Goal: Check status: Check status

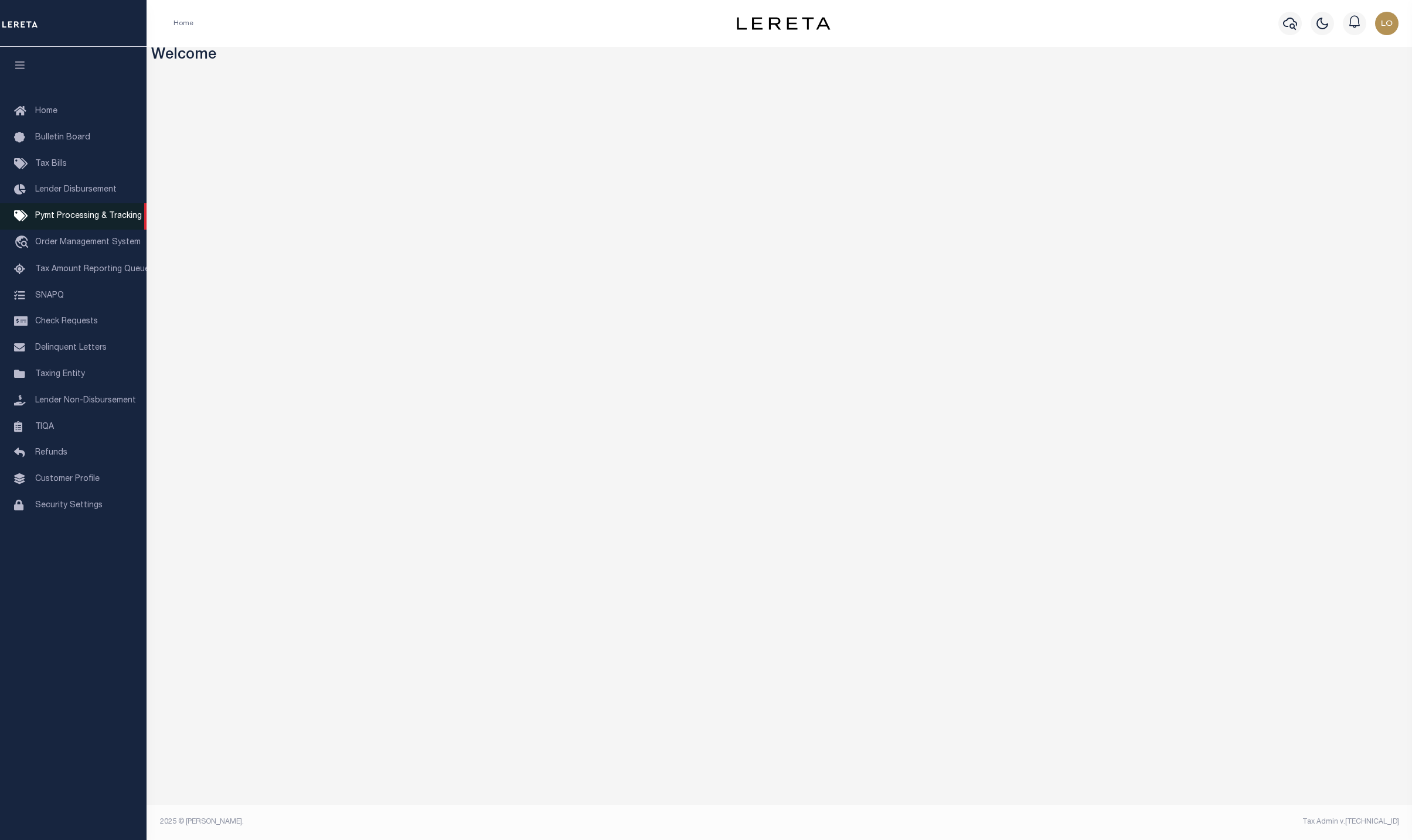
click at [73, 220] on span "Pymt Processing & Tracking" at bounding box center [88, 216] width 106 height 8
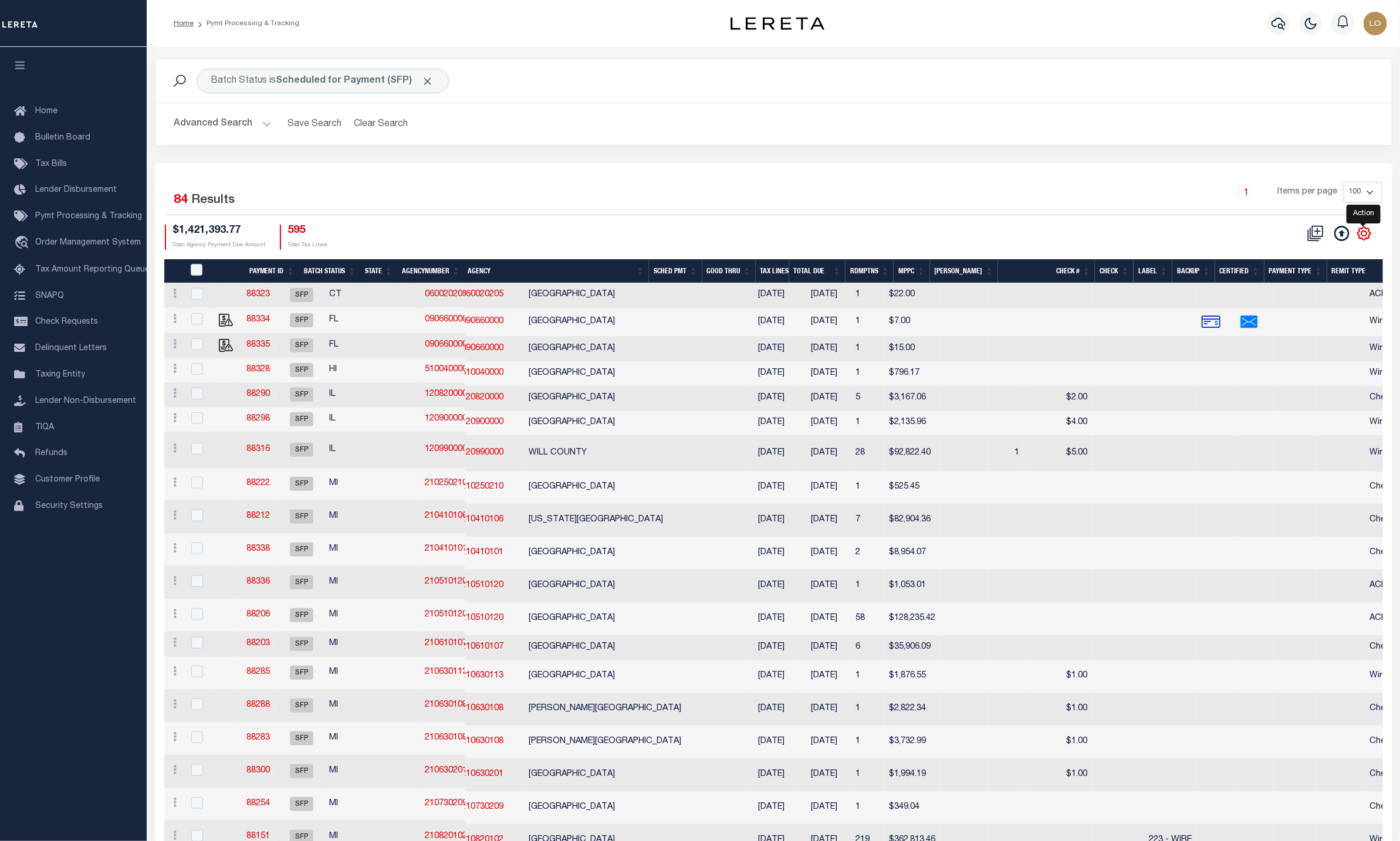
click at [1364, 234] on icon "" at bounding box center [1364, 233] width 5 height 5
click at [1365, 234] on icon "" at bounding box center [1364, 233] width 5 height 5
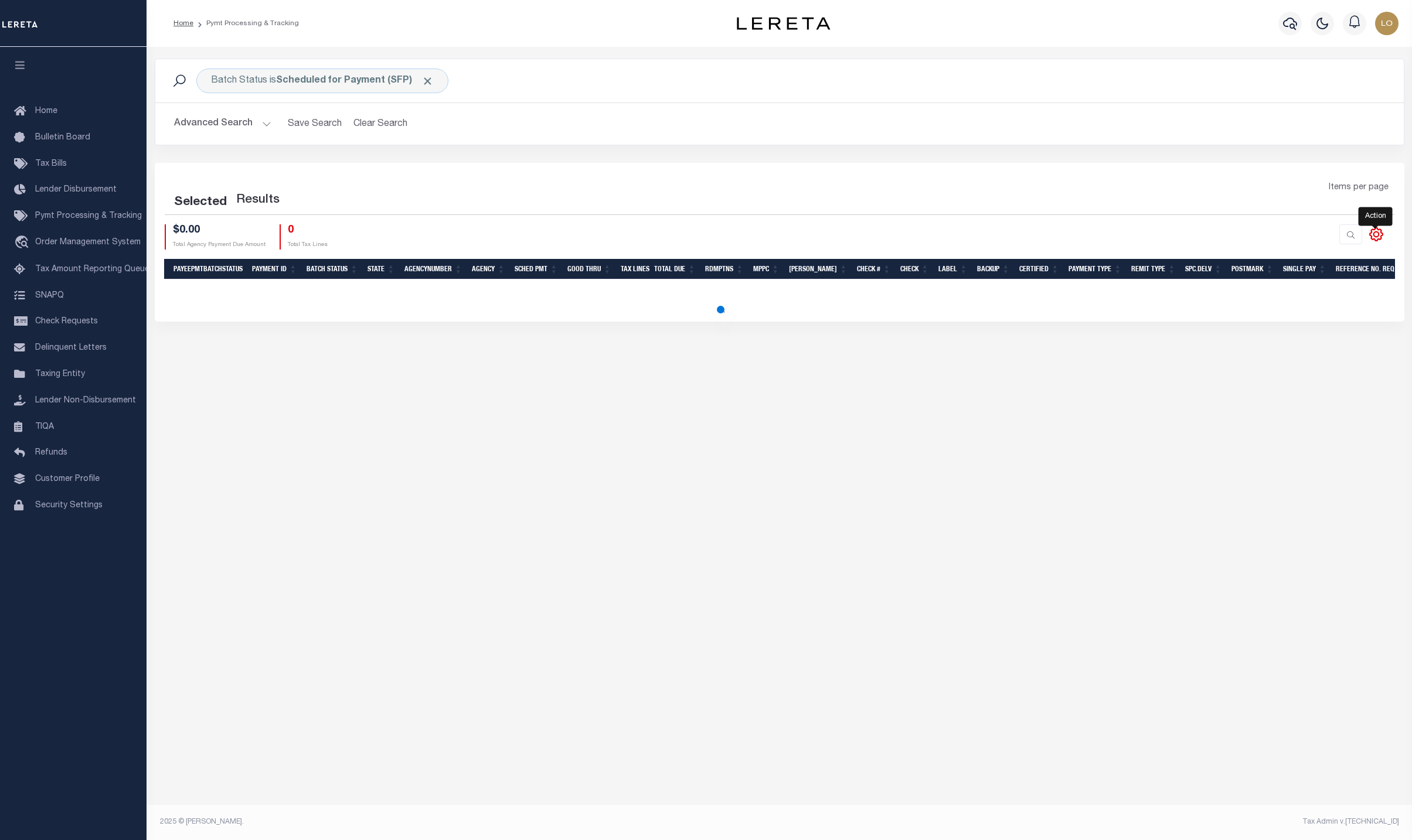
click at [1378, 236] on icon at bounding box center [1376, 234] width 5 height 5
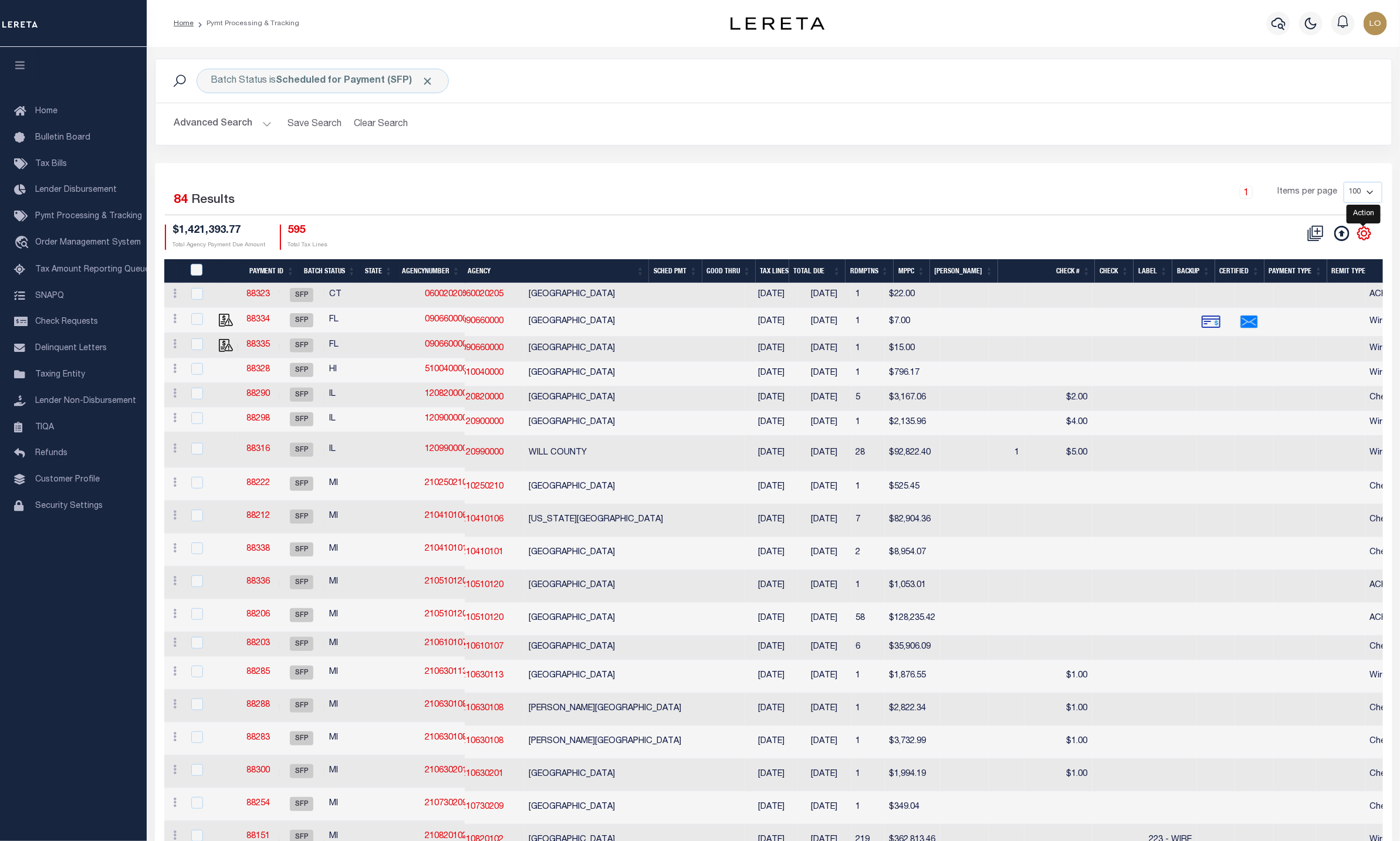
click at [1363, 236] on icon at bounding box center [1364, 233] width 16 height 16
click at [1224, 223] on div "Selected 84 Results 1 Items per page 100 200 500 1000 $1,421,393.77 Total Agenc…" at bounding box center [773, 216] width 1237 height 67
click at [1366, 237] on icon "" at bounding box center [1364, 233] width 16 height 16
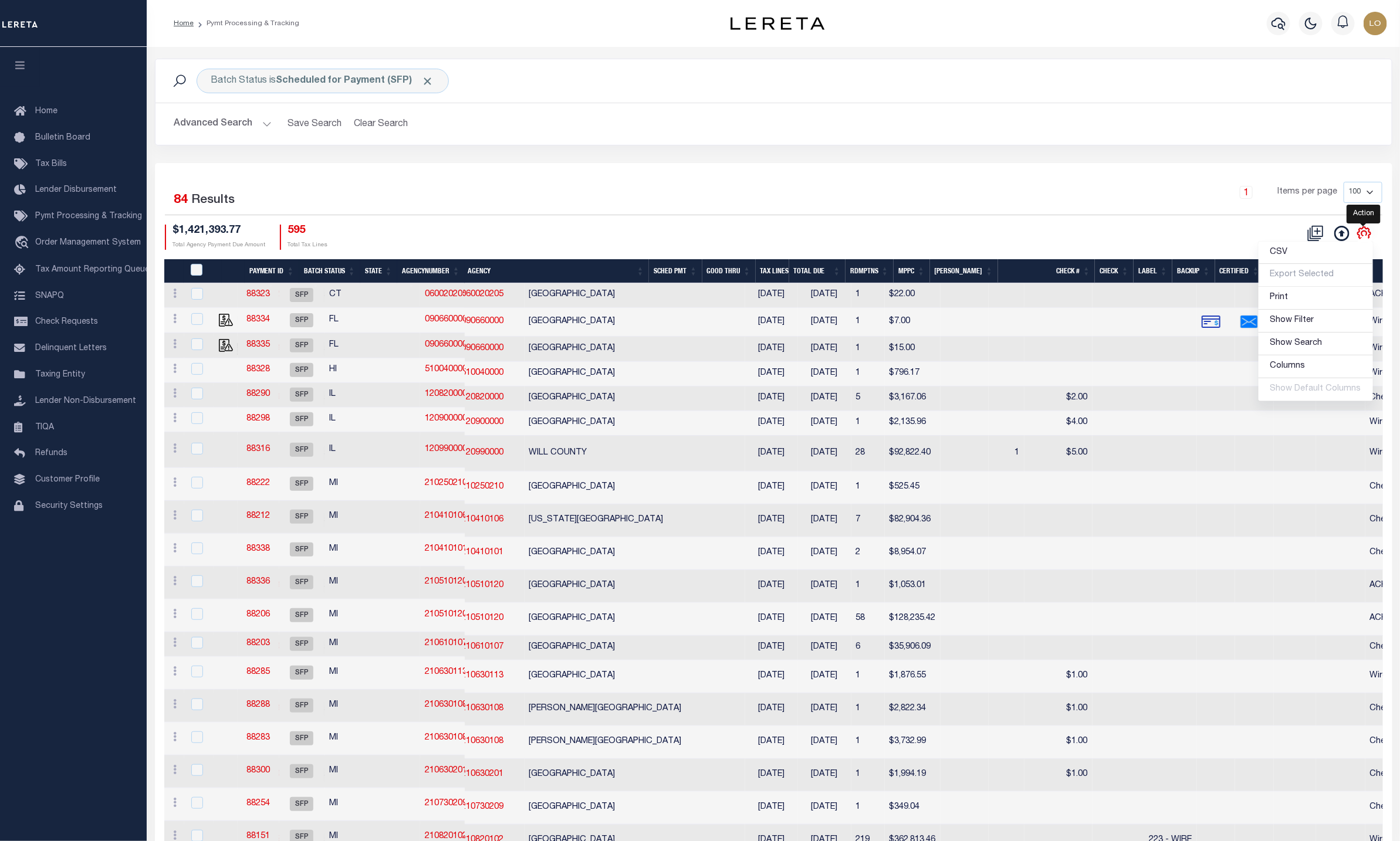
click at [1366, 237] on icon "" at bounding box center [1364, 233] width 16 height 16
click at [1256, 103] on hr at bounding box center [773, 103] width 1237 height 1
click at [1360, 235] on icon "" at bounding box center [1364, 233] width 13 height 13
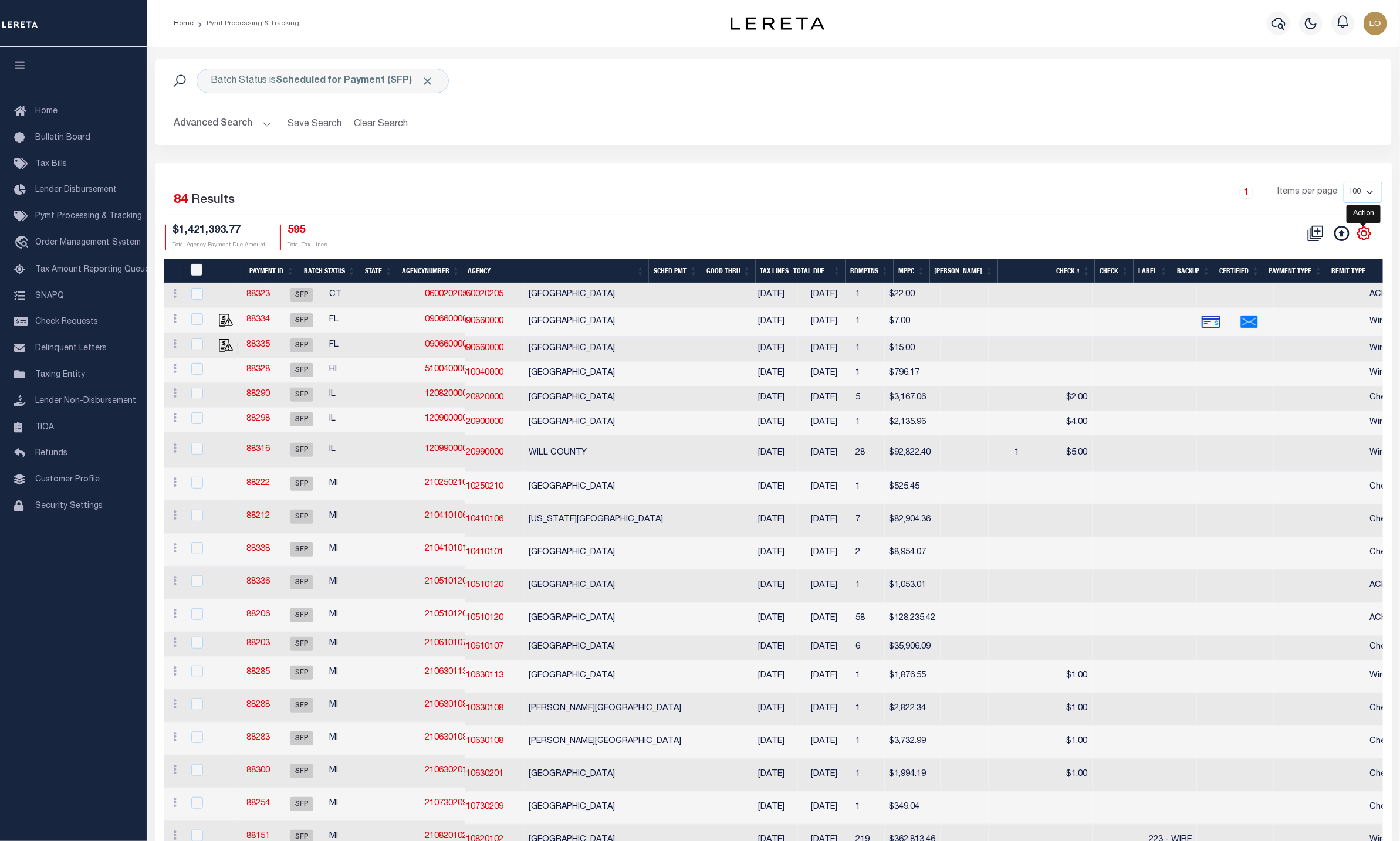
click at [1360, 235] on icon "" at bounding box center [1364, 233] width 13 height 13
click at [1370, 231] on icon "" at bounding box center [1364, 233] width 16 height 16
click at [1365, 235] on icon "" at bounding box center [1364, 233] width 16 height 16
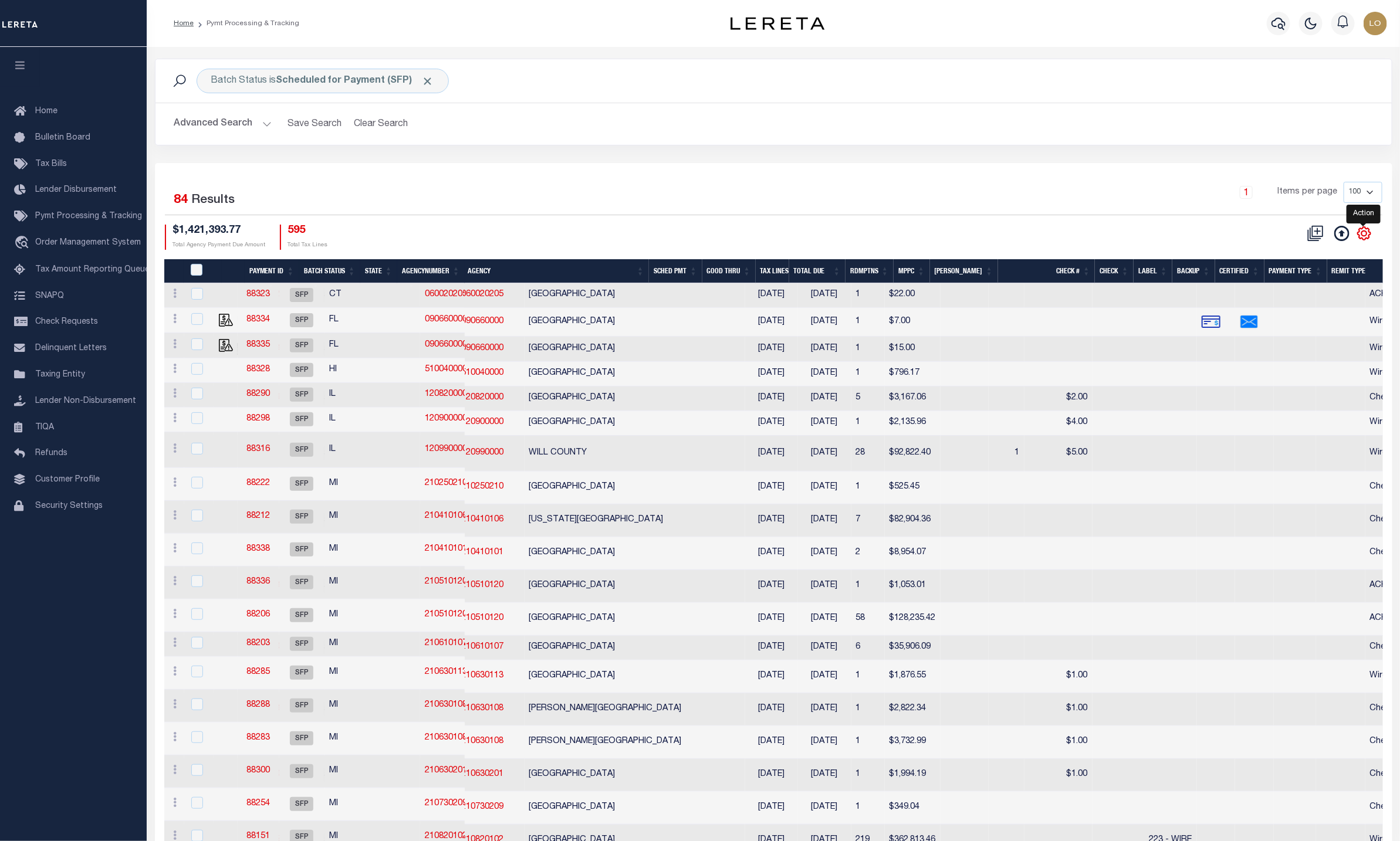
click at [1365, 235] on icon "" at bounding box center [1364, 233] width 16 height 16
click at [1367, 234] on icon "" at bounding box center [1364, 233] width 16 height 16
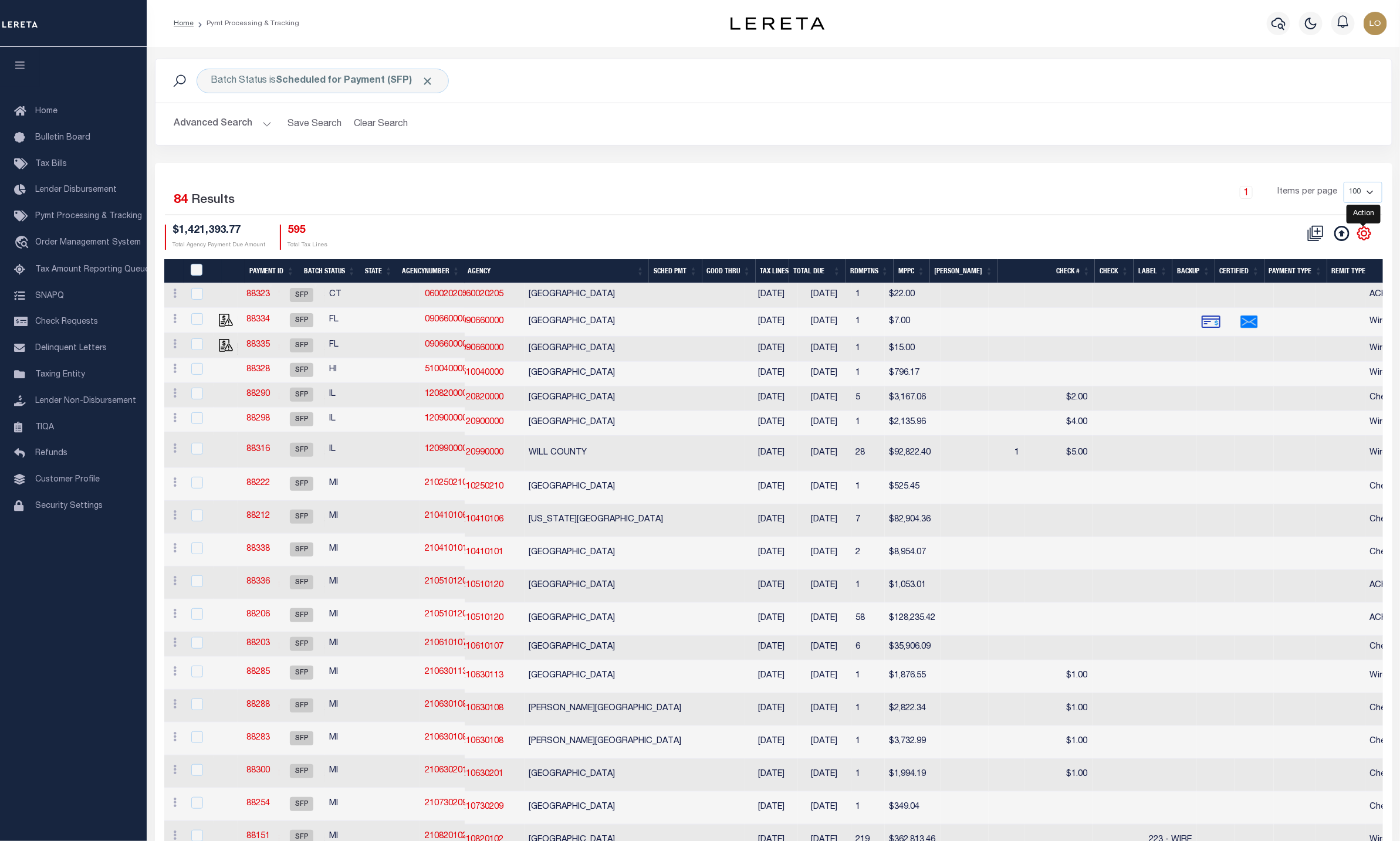
click at [1370, 236] on icon "" at bounding box center [1364, 233] width 13 height 13
click at [1003, 130] on h2 "Advanced Search Save Search Clear Search" at bounding box center [773, 124] width 1218 height 23
click at [1138, 236] on div "CSV Export Selected Print Show Filter Show Search Columns 0: 1: PayeePmtBatchSt…" at bounding box center [1077, 237] width 609 height 25
click at [1363, 236] on icon "" at bounding box center [1364, 233] width 5 height 5
click at [1363, 241] on ul "CSV Export Selected Print Show Filter Show Search Columns 0: 1: PayeePmtBatchSt…" at bounding box center [1316, 321] width 115 height 161
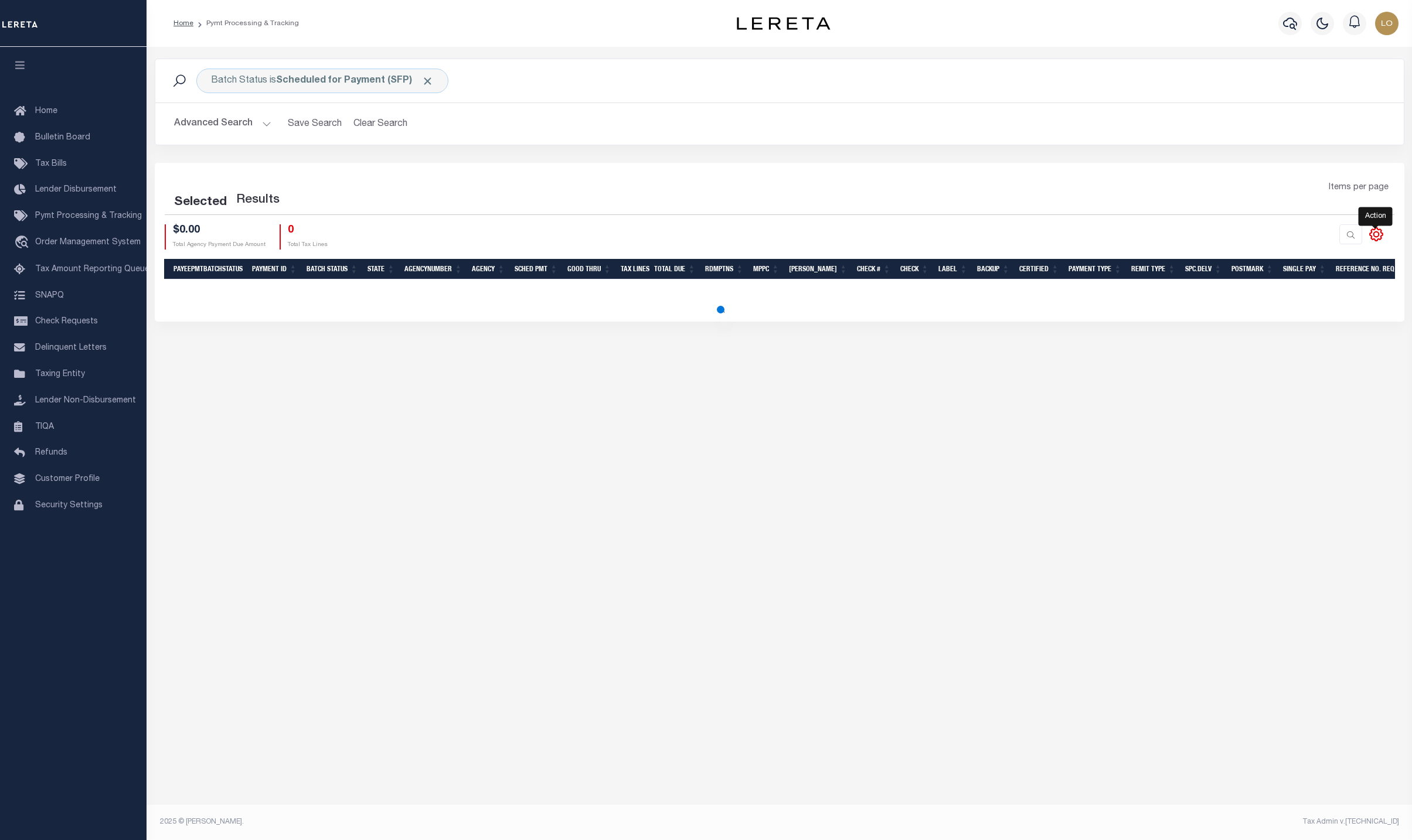
click at [1381, 236] on icon at bounding box center [1376, 234] width 16 height 15
click at [1358, 369] on div "Batch Status is Scheduled for Payment (SFP) Search Advanced Search Save Search …" at bounding box center [779, 425] width 1266 height 756
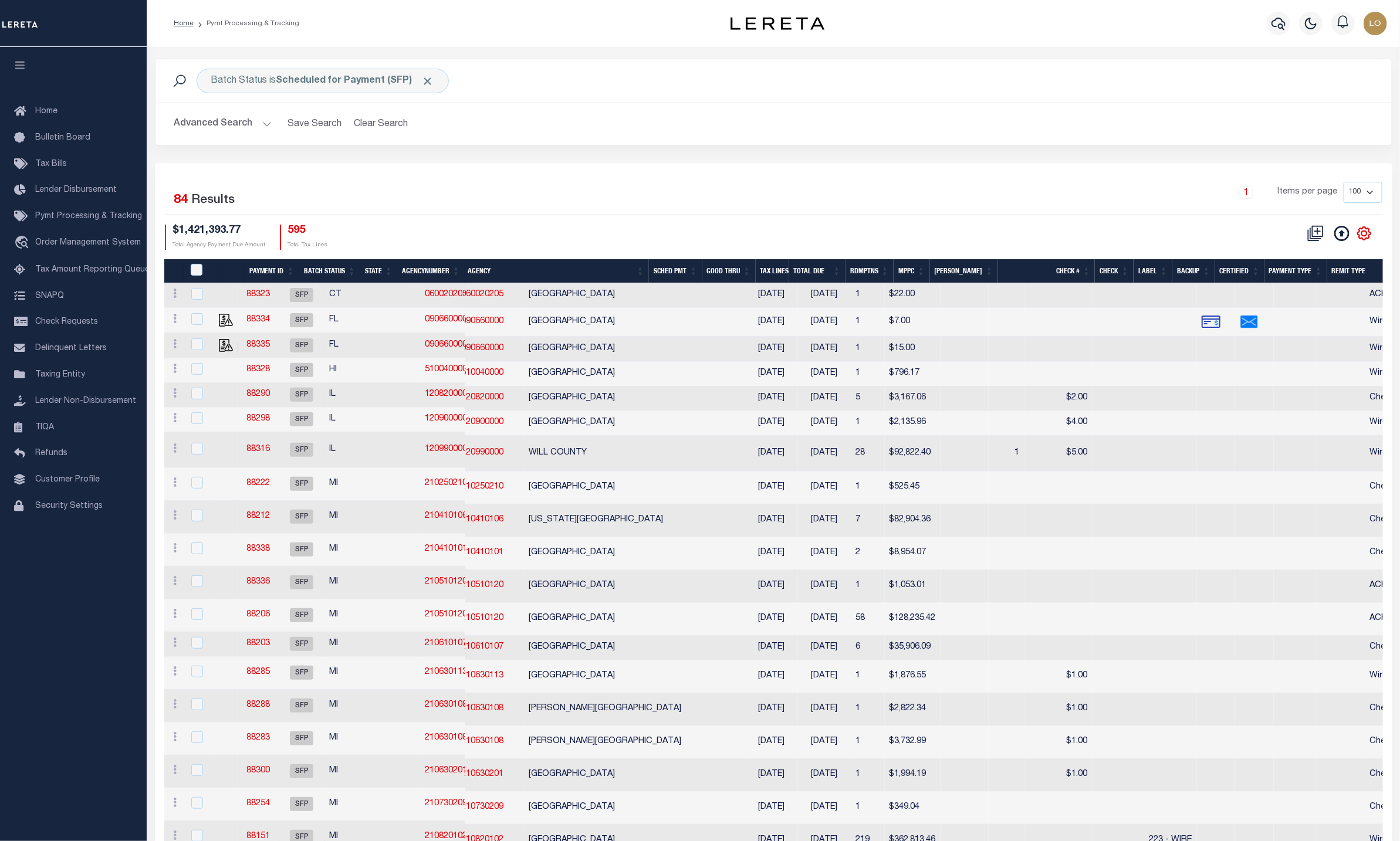
click at [1362, 234] on icon at bounding box center [1364, 233] width 16 height 16
click at [1362, 235] on icon at bounding box center [1364, 233] width 5 height 5
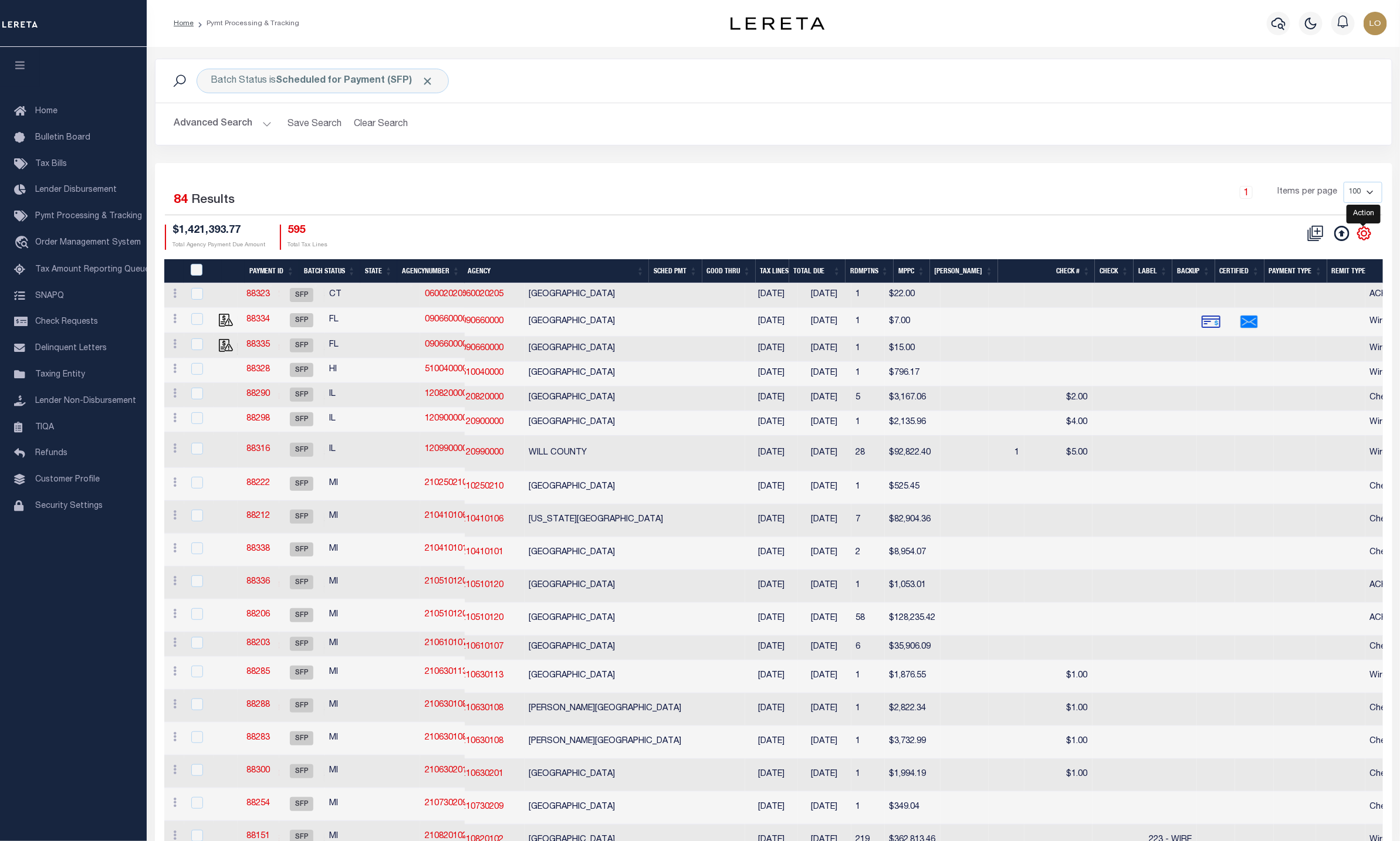
click at [1362, 235] on icon at bounding box center [1364, 233] width 5 height 5
click at [1364, 237] on icon at bounding box center [1364, 233] width 16 height 16
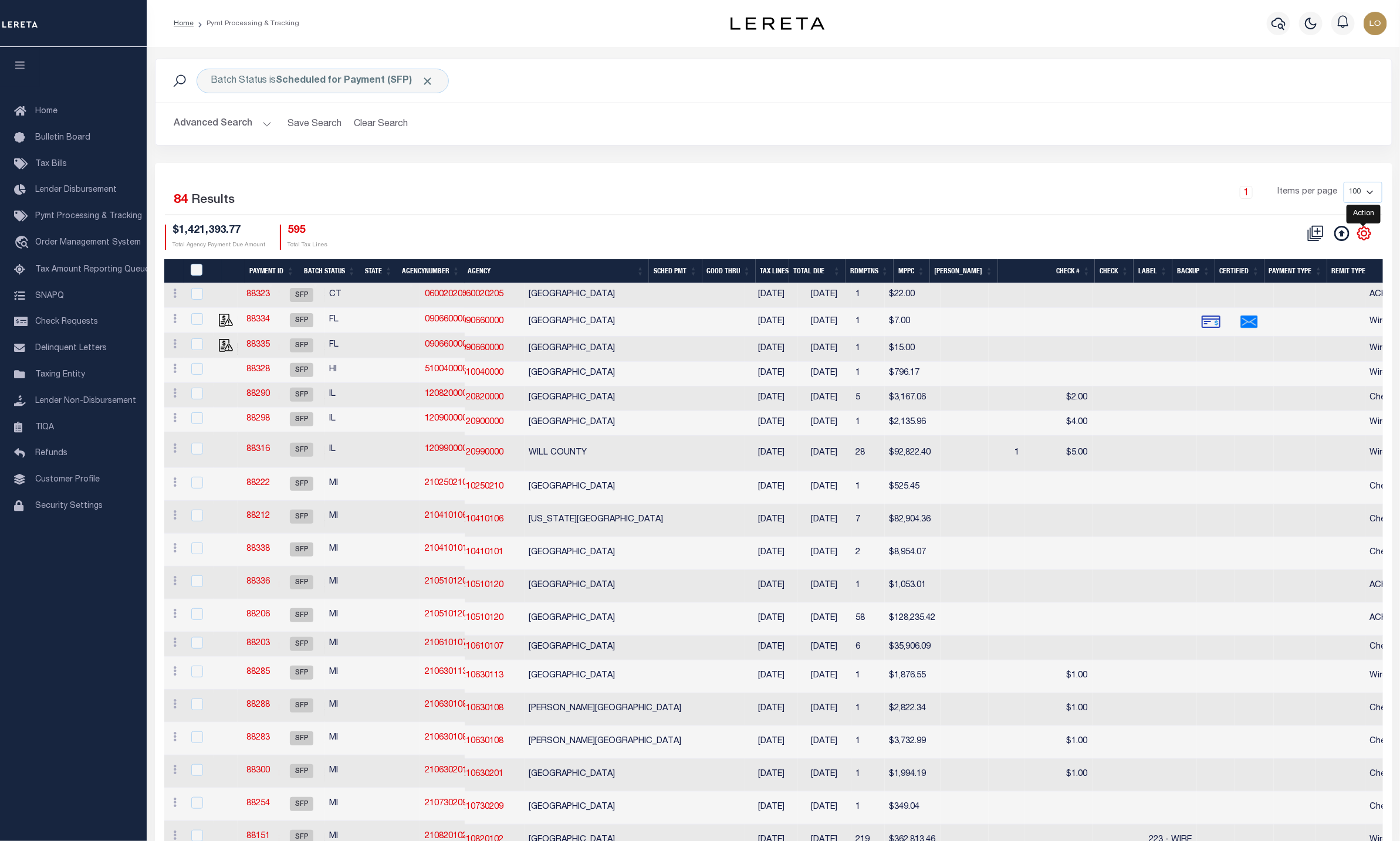
click at [1364, 237] on icon at bounding box center [1364, 233] width 16 height 16
click at [1364, 231] on icon "" at bounding box center [1364, 233] width 16 height 16
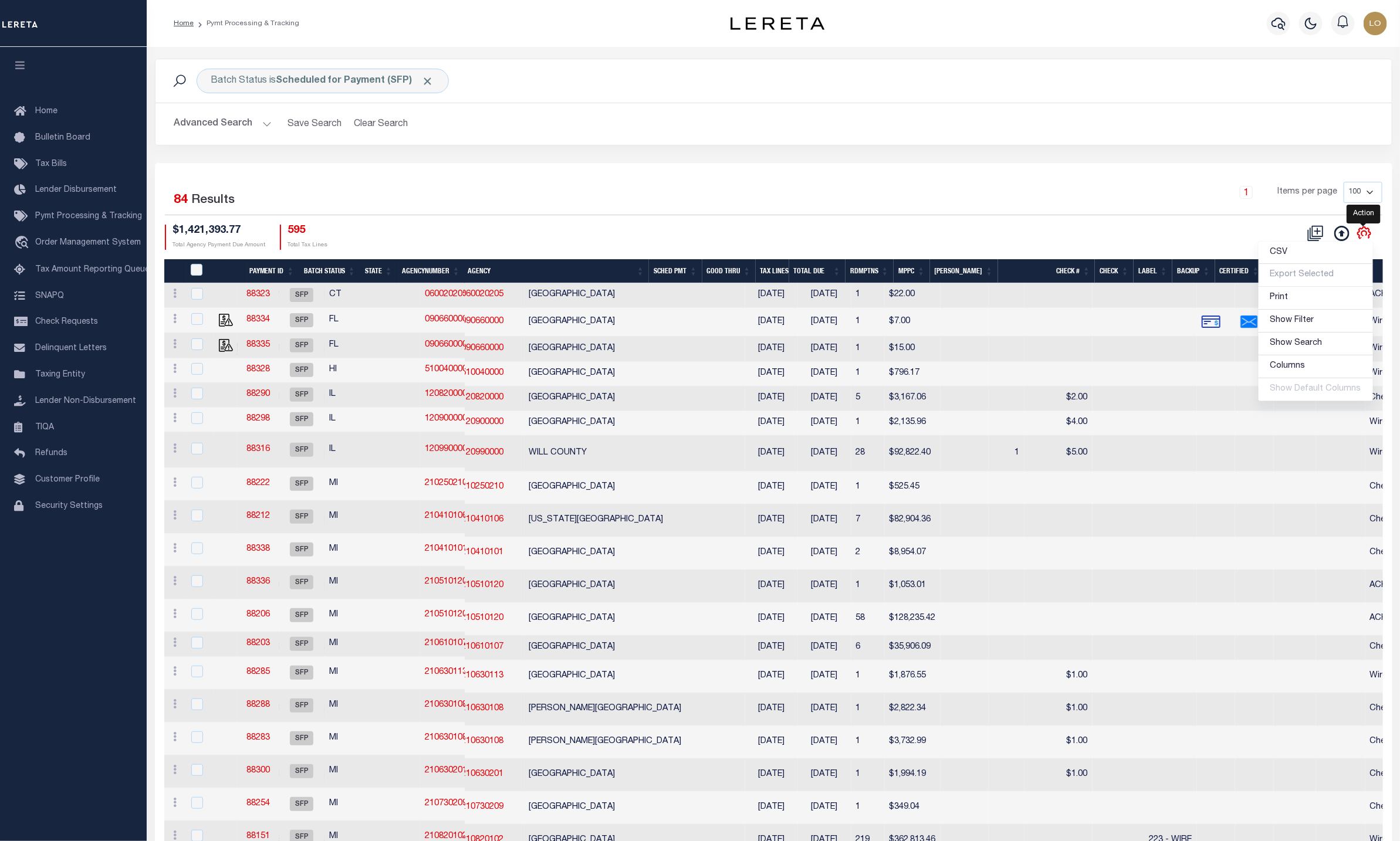
click at [1364, 231] on icon "" at bounding box center [1364, 233] width 16 height 16
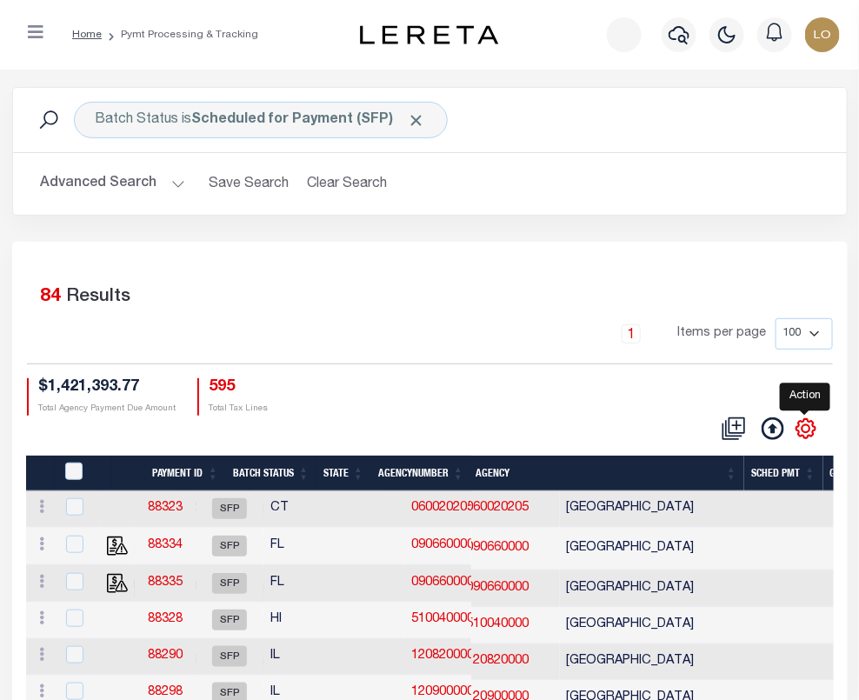
click at [806, 431] on icon "" at bounding box center [806, 428] width 8 height 8
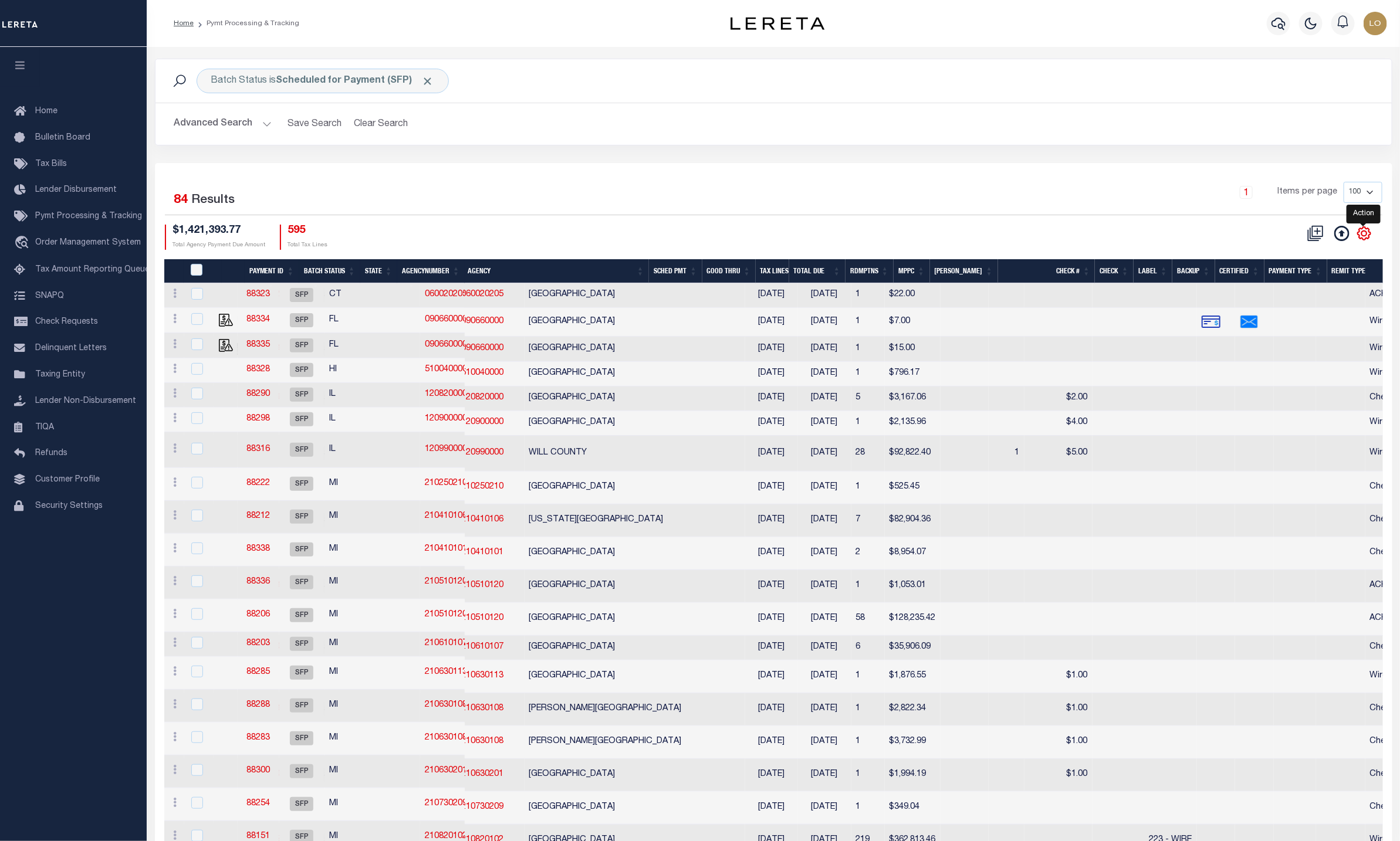
click at [1363, 234] on icon "" at bounding box center [1364, 233] width 5 height 5
click at [1090, 183] on div "1 Items per page 100 200 500 1000" at bounding box center [928, 197] width 909 height 30
click at [1360, 238] on icon "" at bounding box center [1364, 233] width 13 height 13
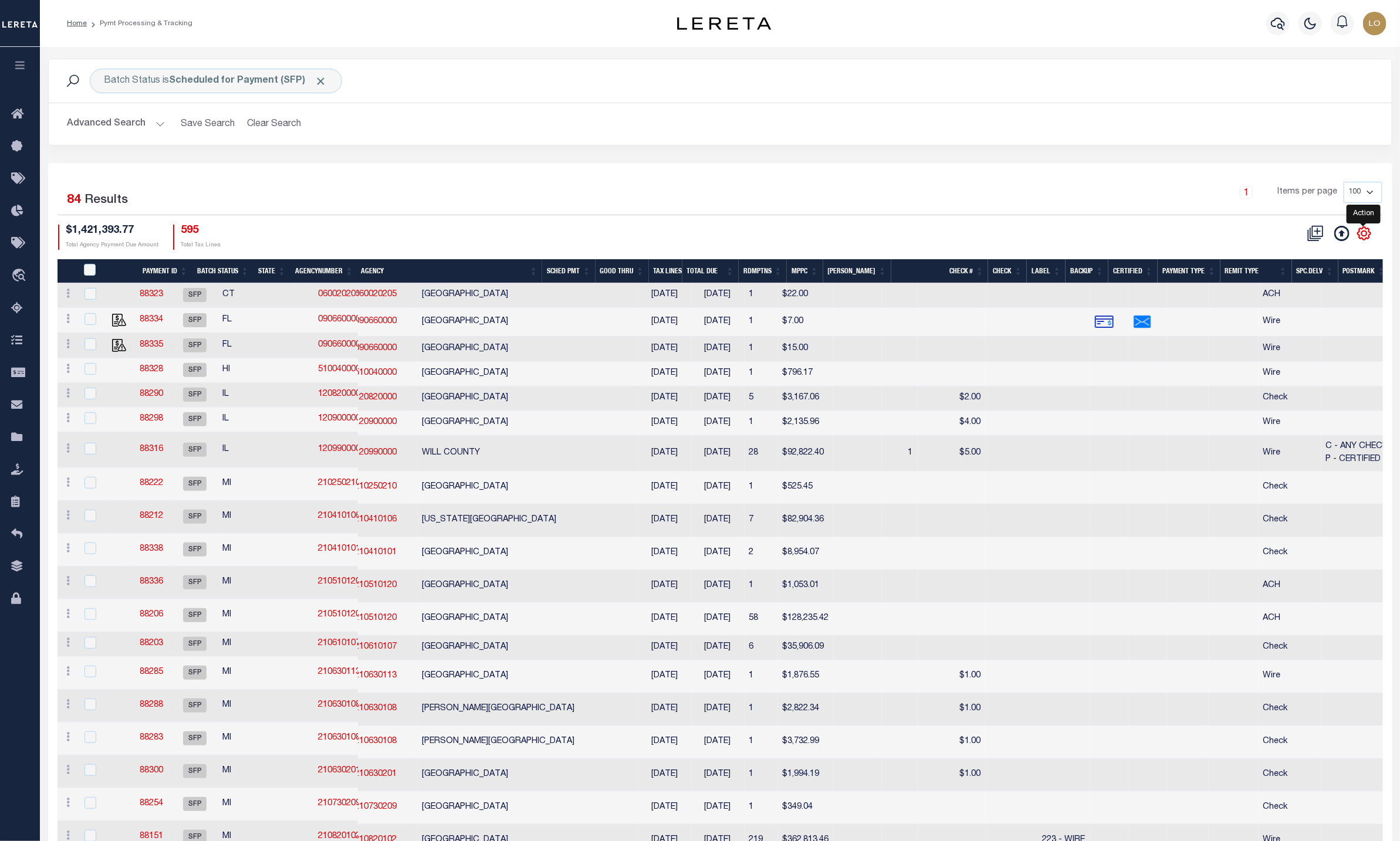
click at [579, 233] on icon "" at bounding box center [1364, 233] width 16 height 16
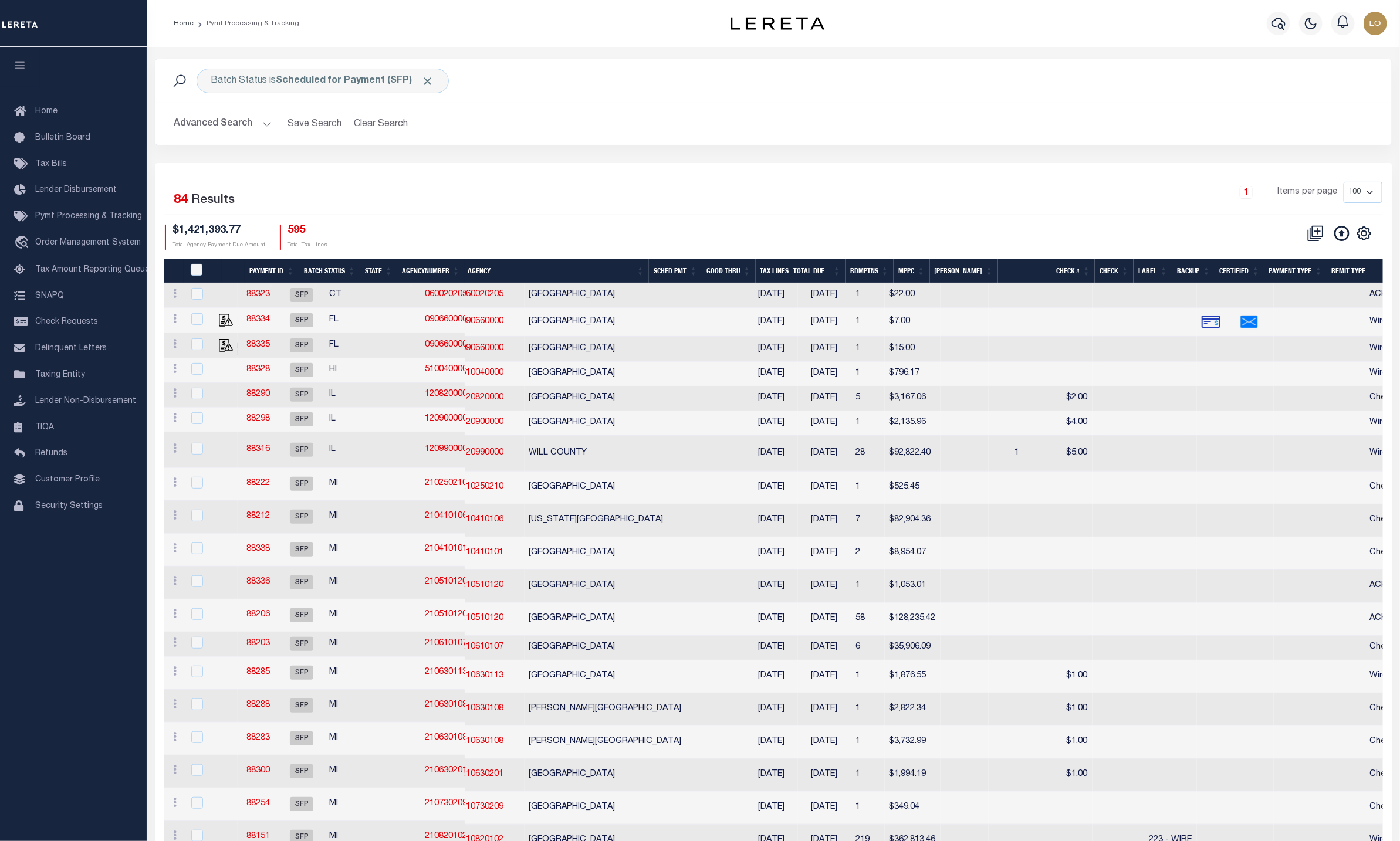
click at [480, 272] on th "Agency" at bounding box center [556, 271] width 186 height 24
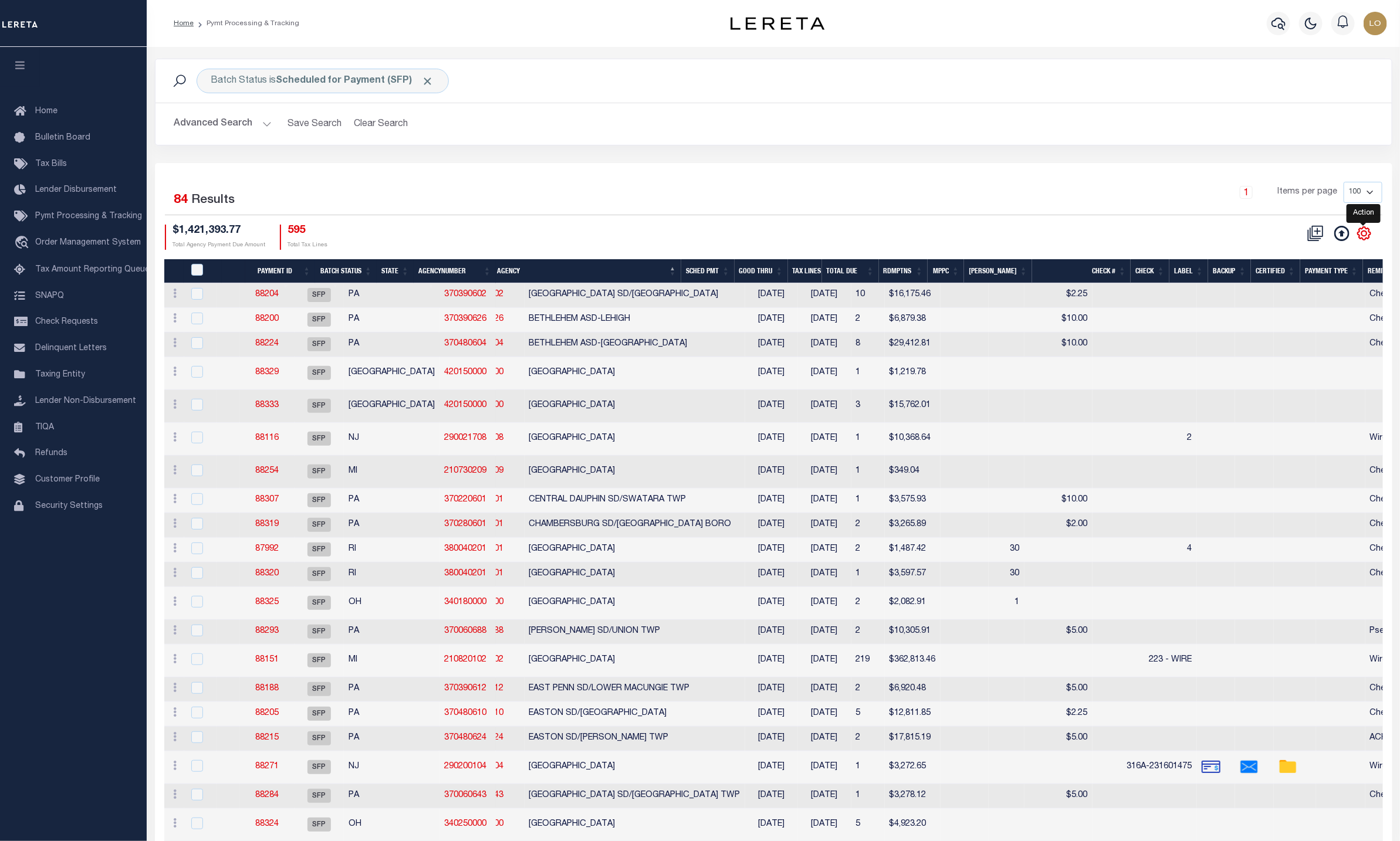
click at [1365, 233] on icon "" at bounding box center [1364, 233] width 16 height 16
click at [988, 219] on div "Selected 84 Results 1 Items per page 100 200 500 1000 $1,421,393.77 Total Agenc…" at bounding box center [773, 216] width 1237 height 67
click at [1363, 233] on icon "" at bounding box center [1364, 233] width 16 height 16
click at [1363, 236] on icon at bounding box center [1364, 233] width 5 height 5
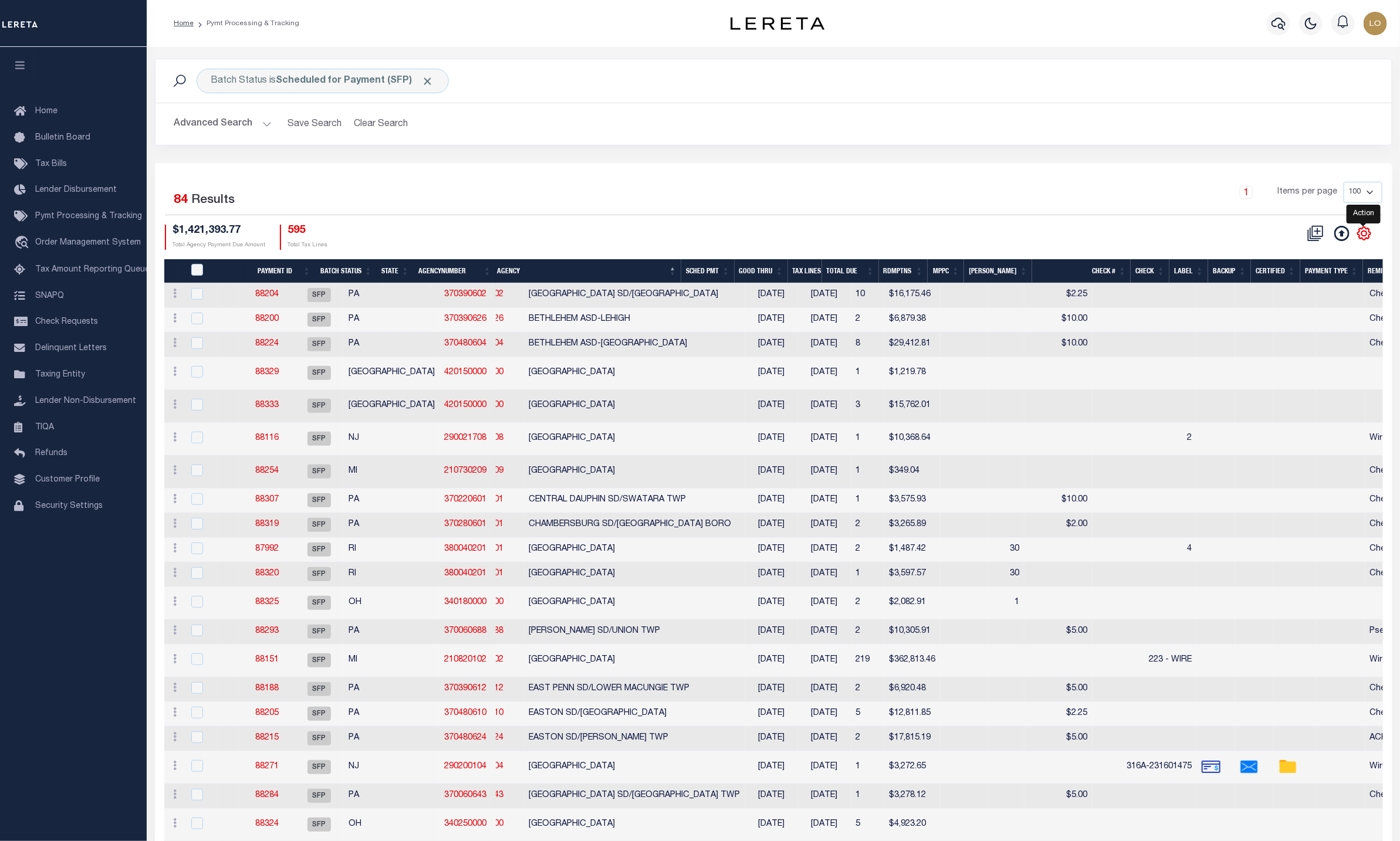
click at [1363, 236] on icon at bounding box center [1364, 233] width 5 height 5
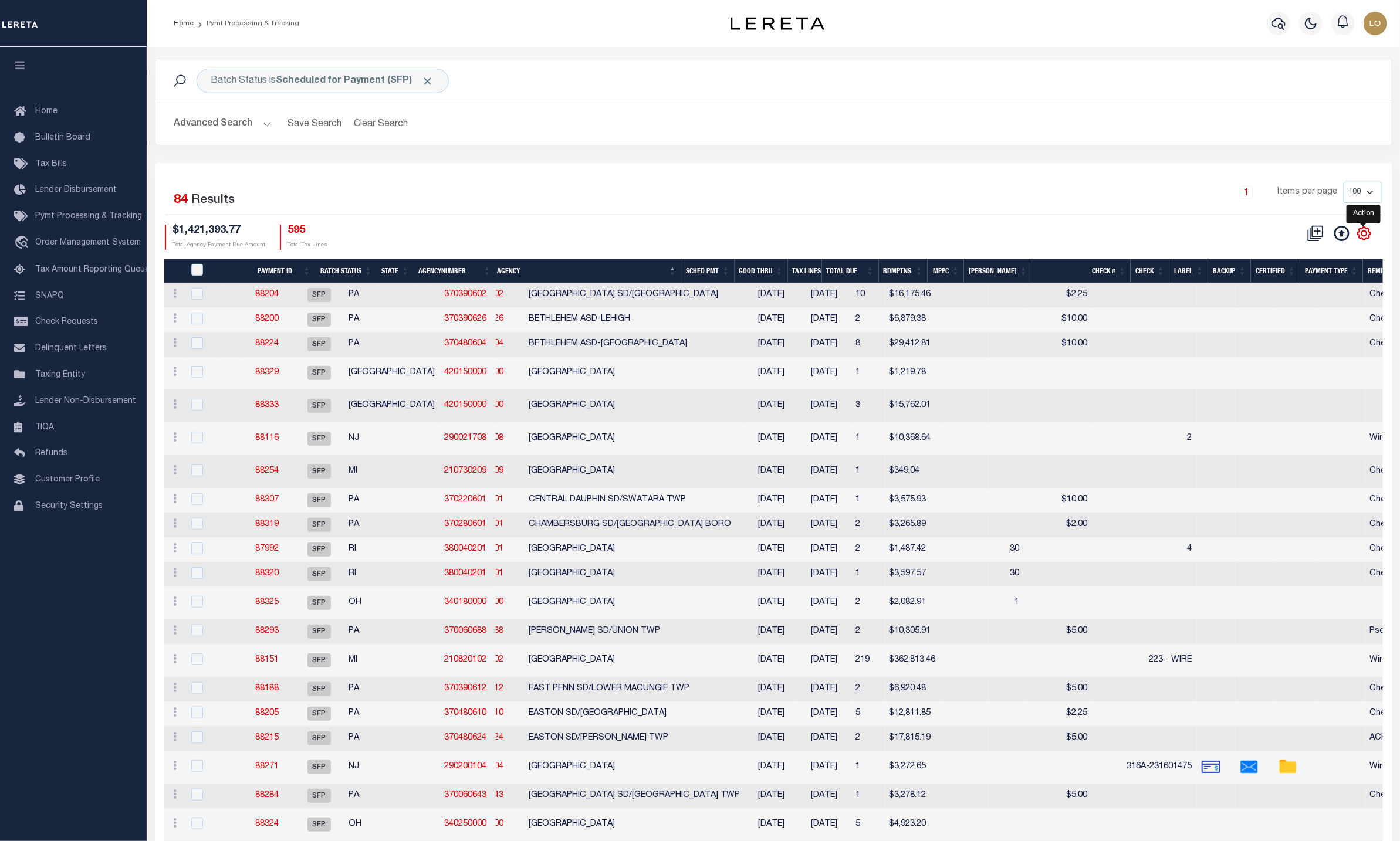
click at [1363, 236] on icon at bounding box center [1364, 233] width 5 height 5
click at [1370, 227] on div "CSV Export Selected Print Show Filter Show Search Columns 0: 1: PayeePmtBatchSt…" at bounding box center [1338, 233] width 72 height 18
click at [1367, 231] on icon "" at bounding box center [1364, 233] width 13 height 13
click at [1365, 236] on icon "" at bounding box center [1364, 233] width 5 height 5
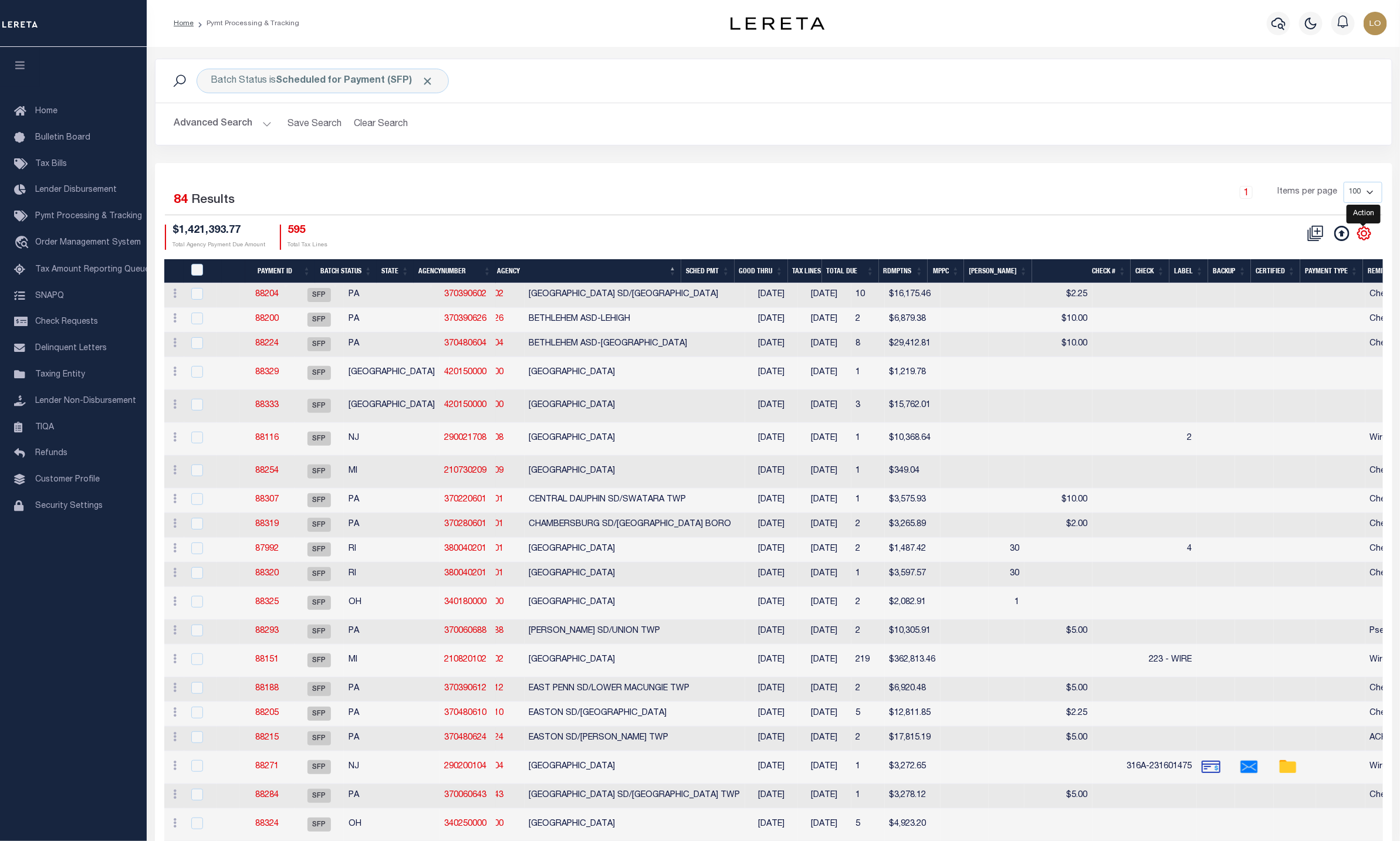
click at [1365, 236] on icon "" at bounding box center [1364, 233] width 5 height 5
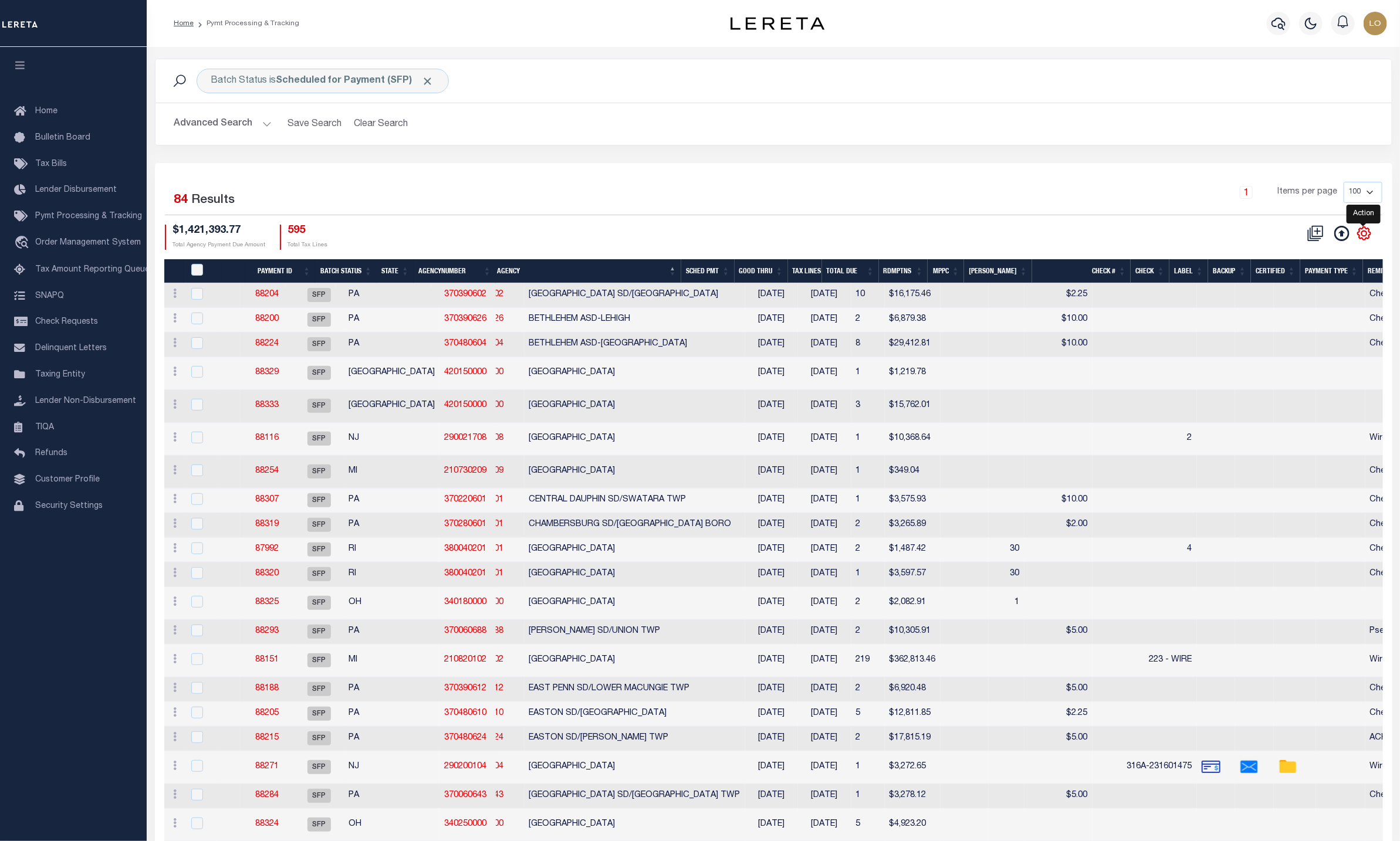
click at [1365, 236] on icon "" at bounding box center [1364, 233] width 5 height 5
click at [1359, 240] on icon "" at bounding box center [1364, 233] width 13 height 13
click at [1342, 234] on icon at bounding box center [1342, 233] width 16 height 16
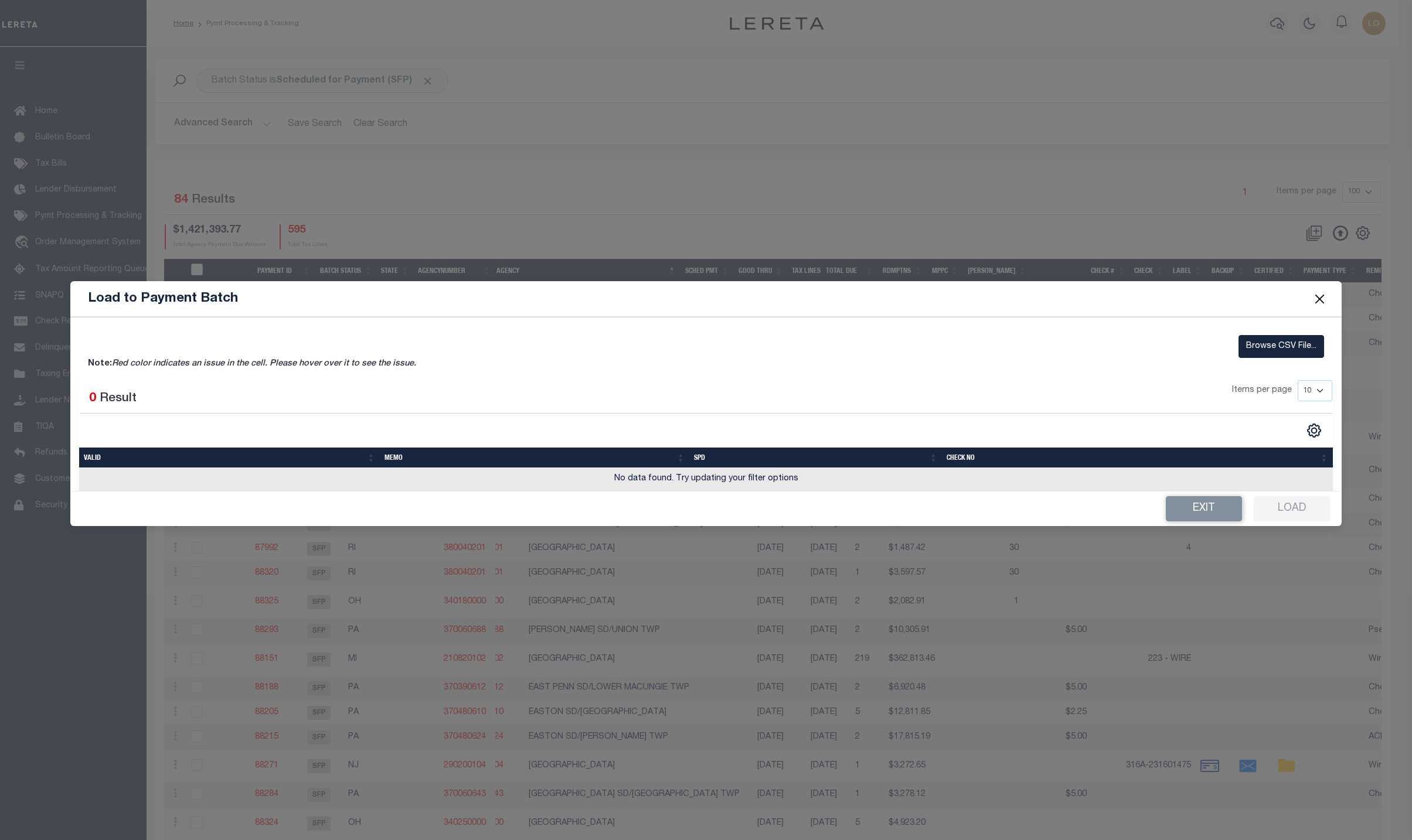
click at [1323, 295] on button "Close" at bounding box center [1319, 299] width 16 height 15
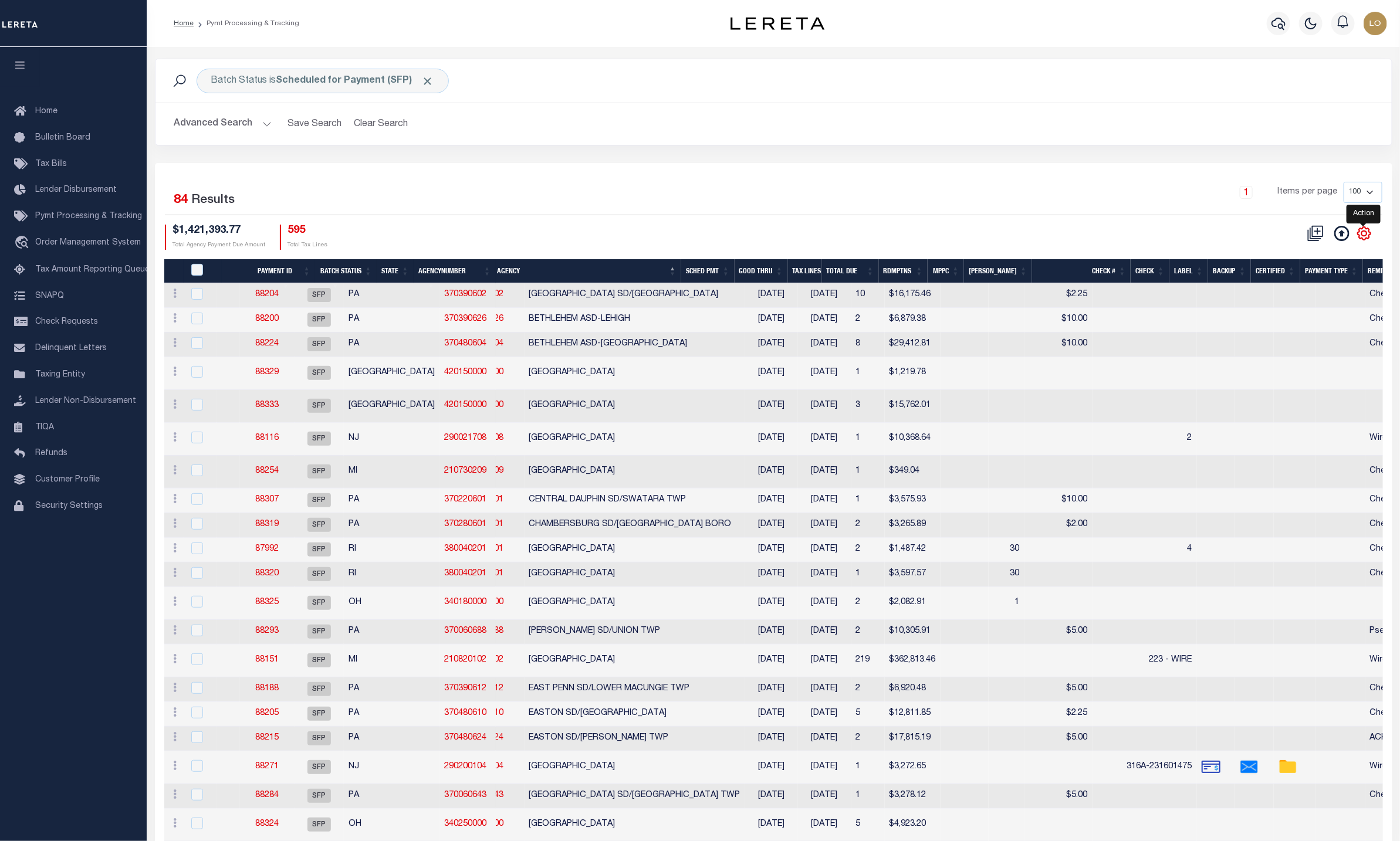
click at [1359, 233] on icon "" at bounding box center [1364, 233] width 13 height 13
click at [1367, 240] on icon "" at bounding box center [1364, 233] width 13 height 13
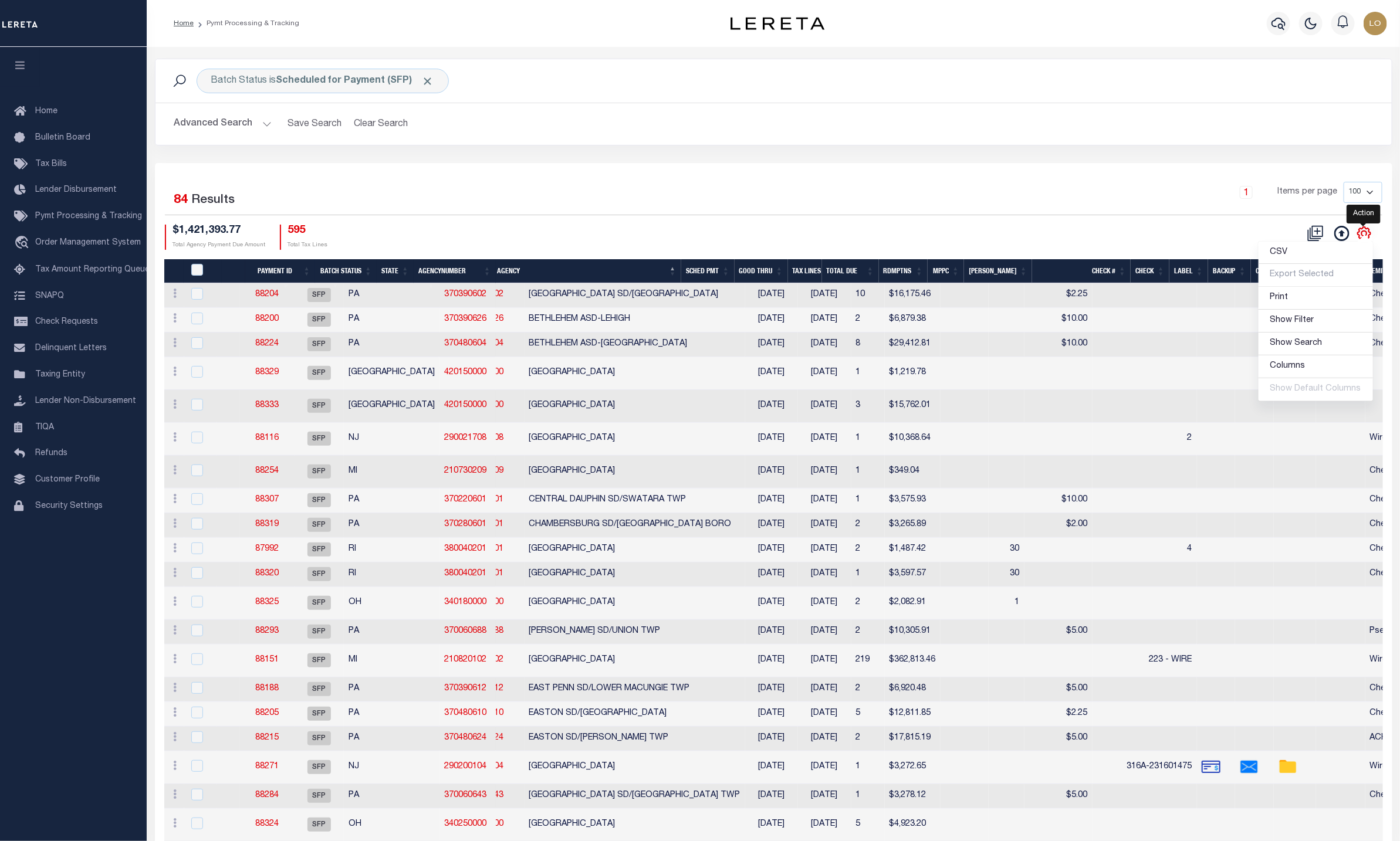
click at [1367, 241] on ul "CSV Export Selected Print Show Filter Show Search Columns 0: 1: PayeePmtBatchSt…" at bounding box center [1316, 321] width 115 height 161
click at [1363, 236] on icon "" at bounding box center [1364, 233] width 5 height 5
click at [1368, 233] on icon "" at bounding box center [1364, 233] width 16 height 16
click at [1019, 203] on div "1 Items per page 100 200 500 1000" at bounding box center [928, 197] width 909 height 30
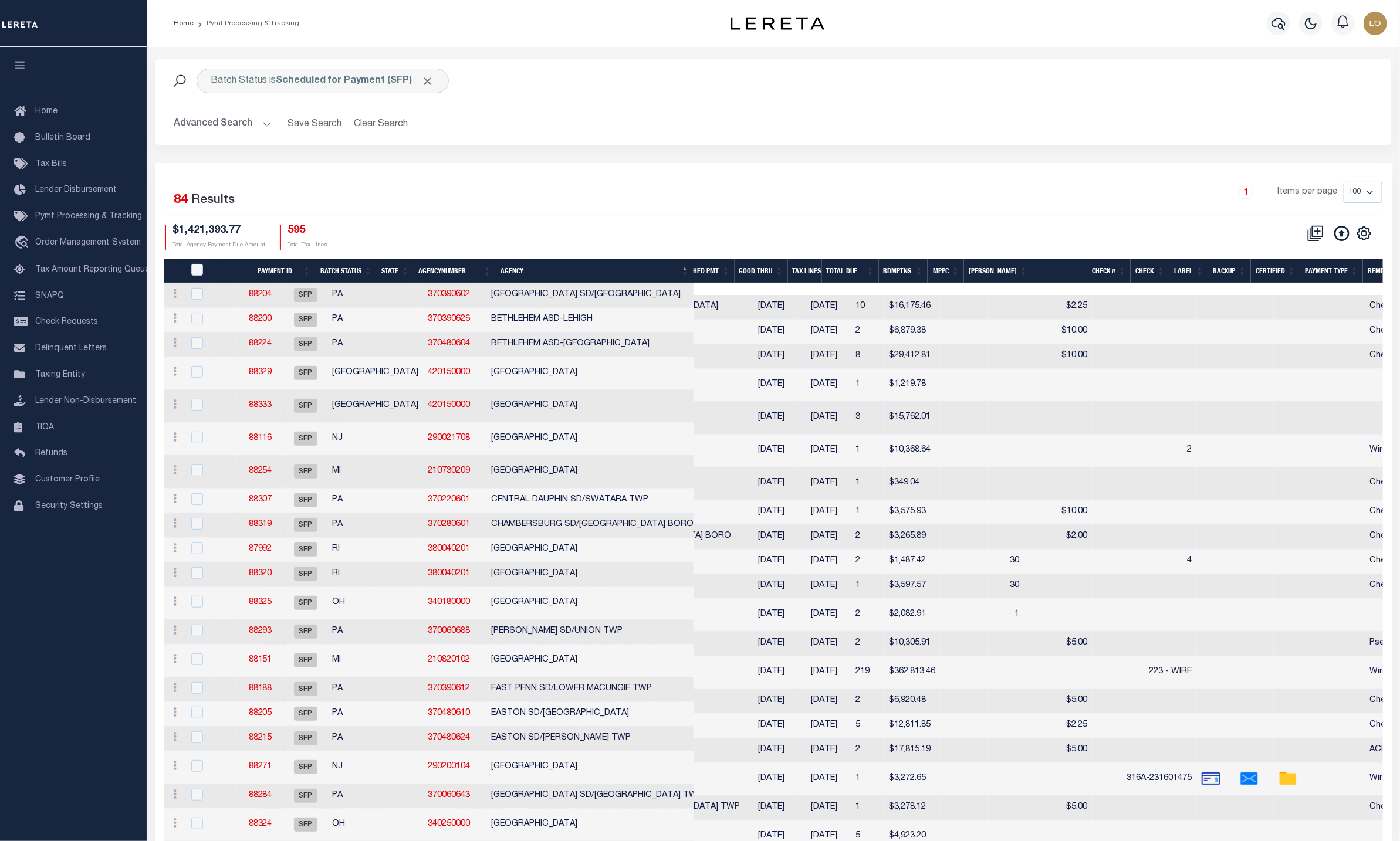
click at [1075, 214] on div "1 Items per page 100 200 500 1000" at bounding box center [928, 198] width 926 height 33
click at [1370, 240] on icon "" at bounding box center [1364, 233] width 13 height 13
click at [1366, 243] on ul "CSV Export Selected Print Show Filter Show Search Columns 0: 1: PayeePmtBatchSt…" at bounding box center [1316, 321] width 115 height 161
click at [1370, 233] on icon "" at bounding box center [1364, 233] width 13 height 13
click at [798, 515] on td "[DATE]" at bounding box center [824, 513] width 53 height 25
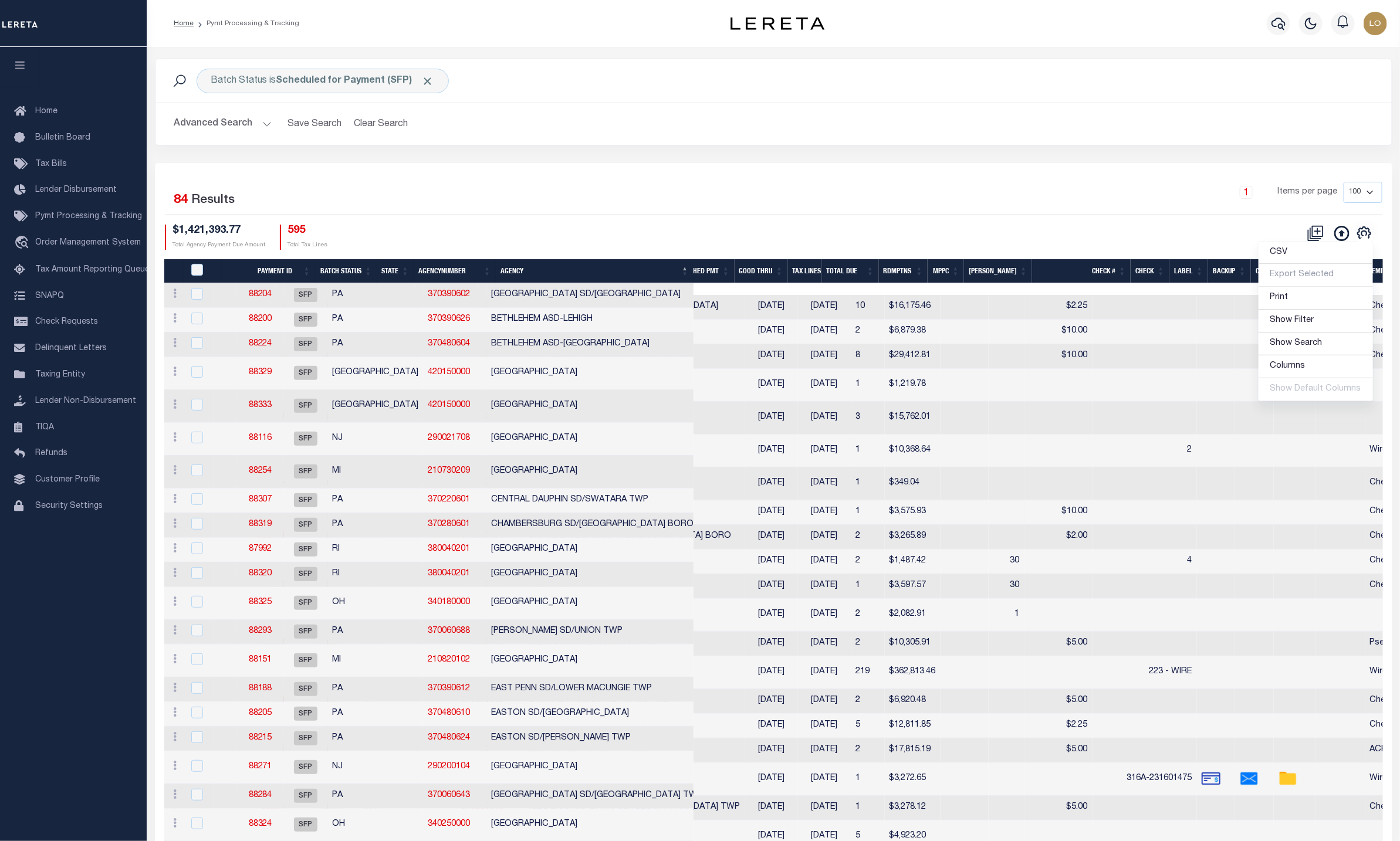
checkbox input "true"
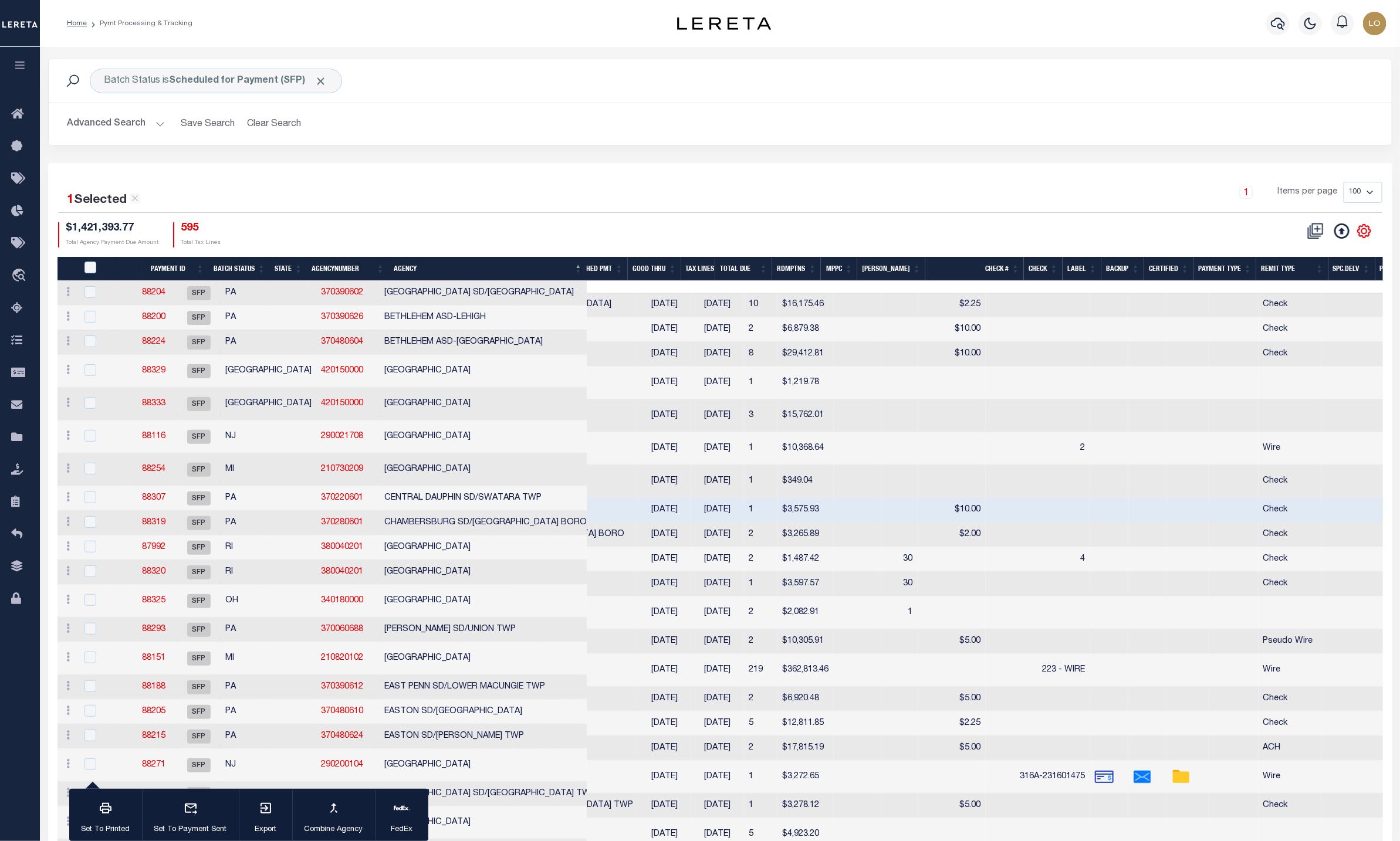
click at [1363, 233] on icon "" at bounding box center [1364, 231] width 16 height 16
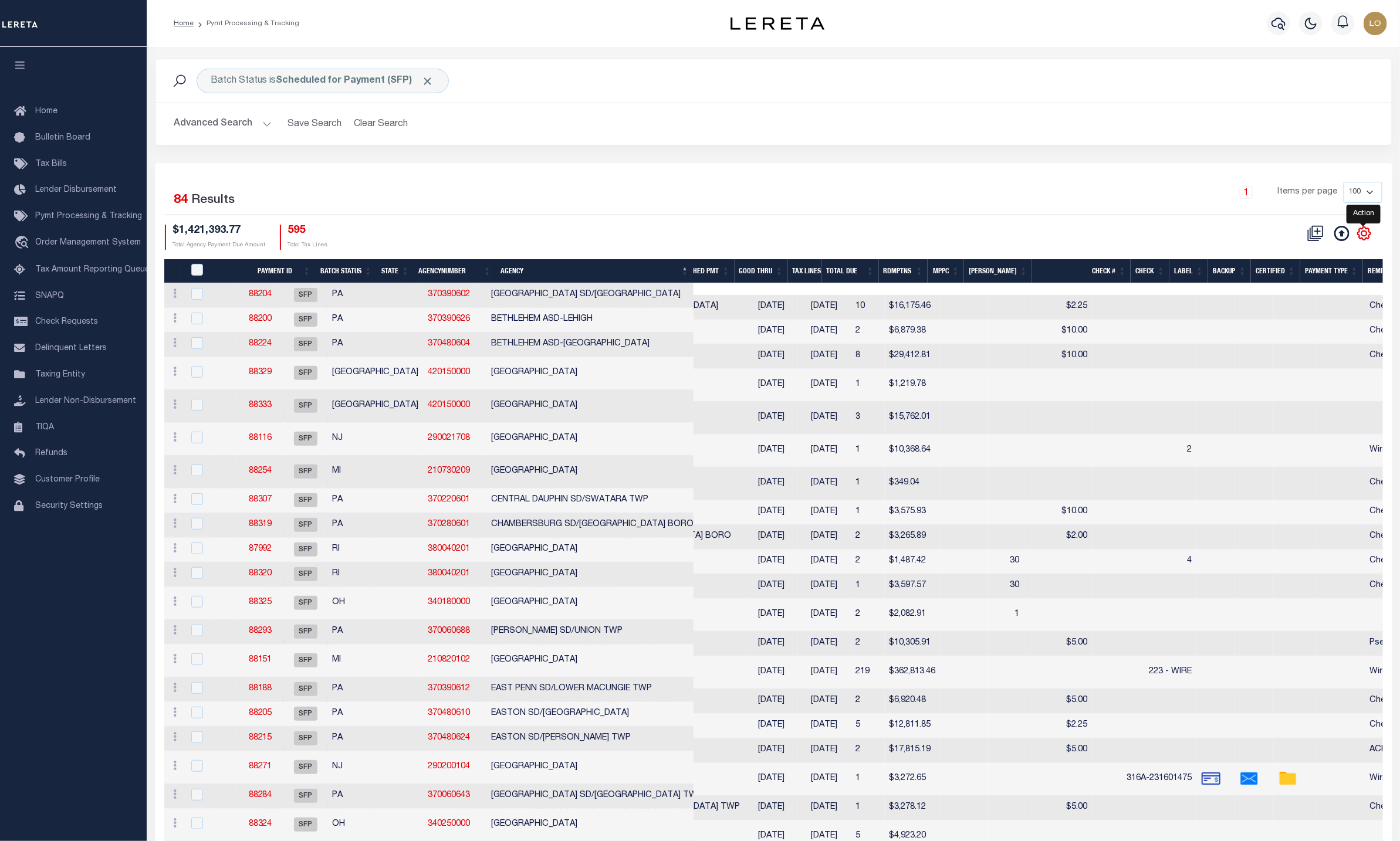
click at [1363, 231] on icon "" at bounding box center [1364, 233] width 13 height 13
click at [768, 150] on div "Batch Status is Scheduled for Payment (SFP) Search Advanced Search Save Search …" at bounding box center [774, 111] width 1255 height 105
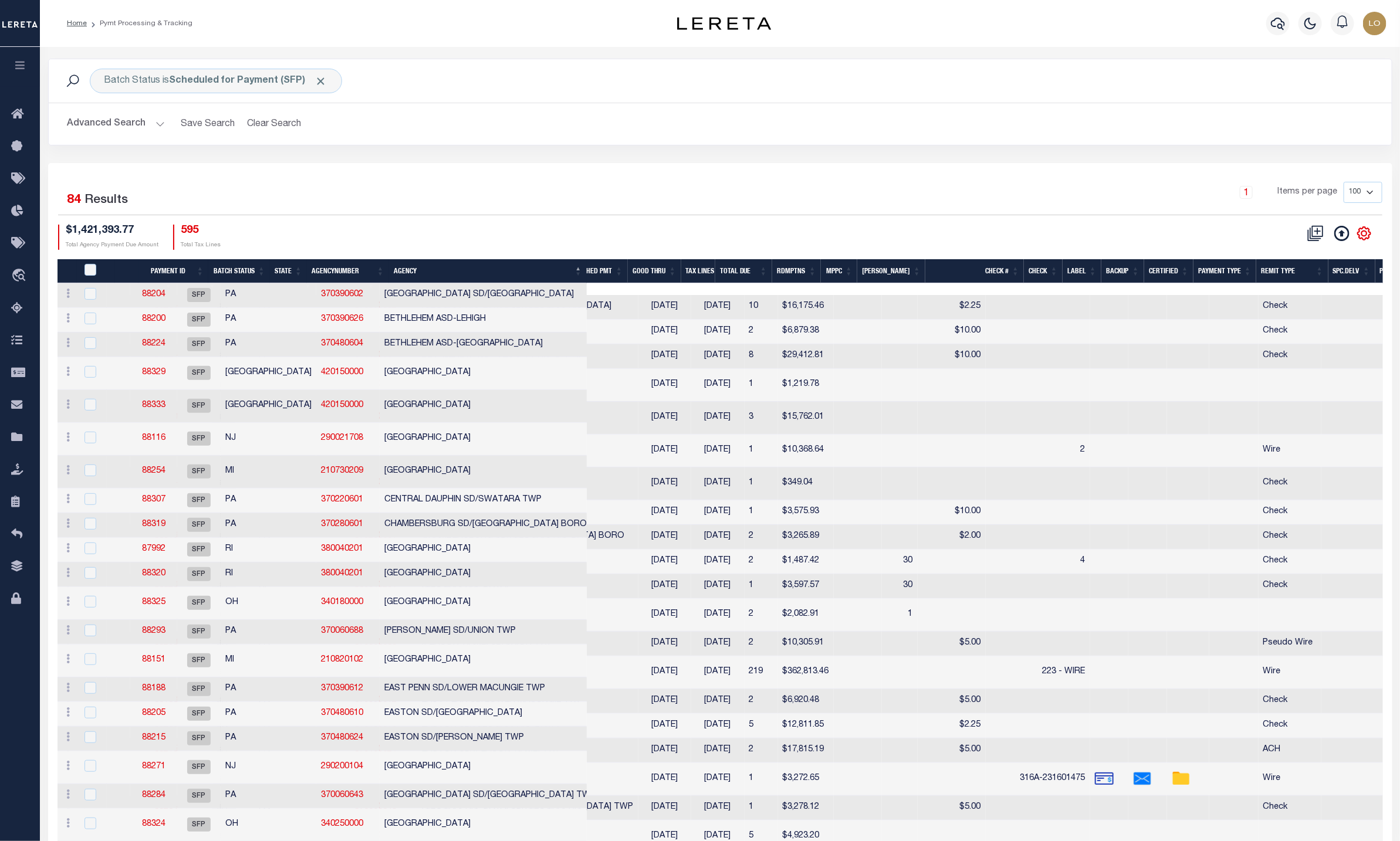
click at [579, 236] on icon "" at bounding box center [1364, 233] width 13 height 13
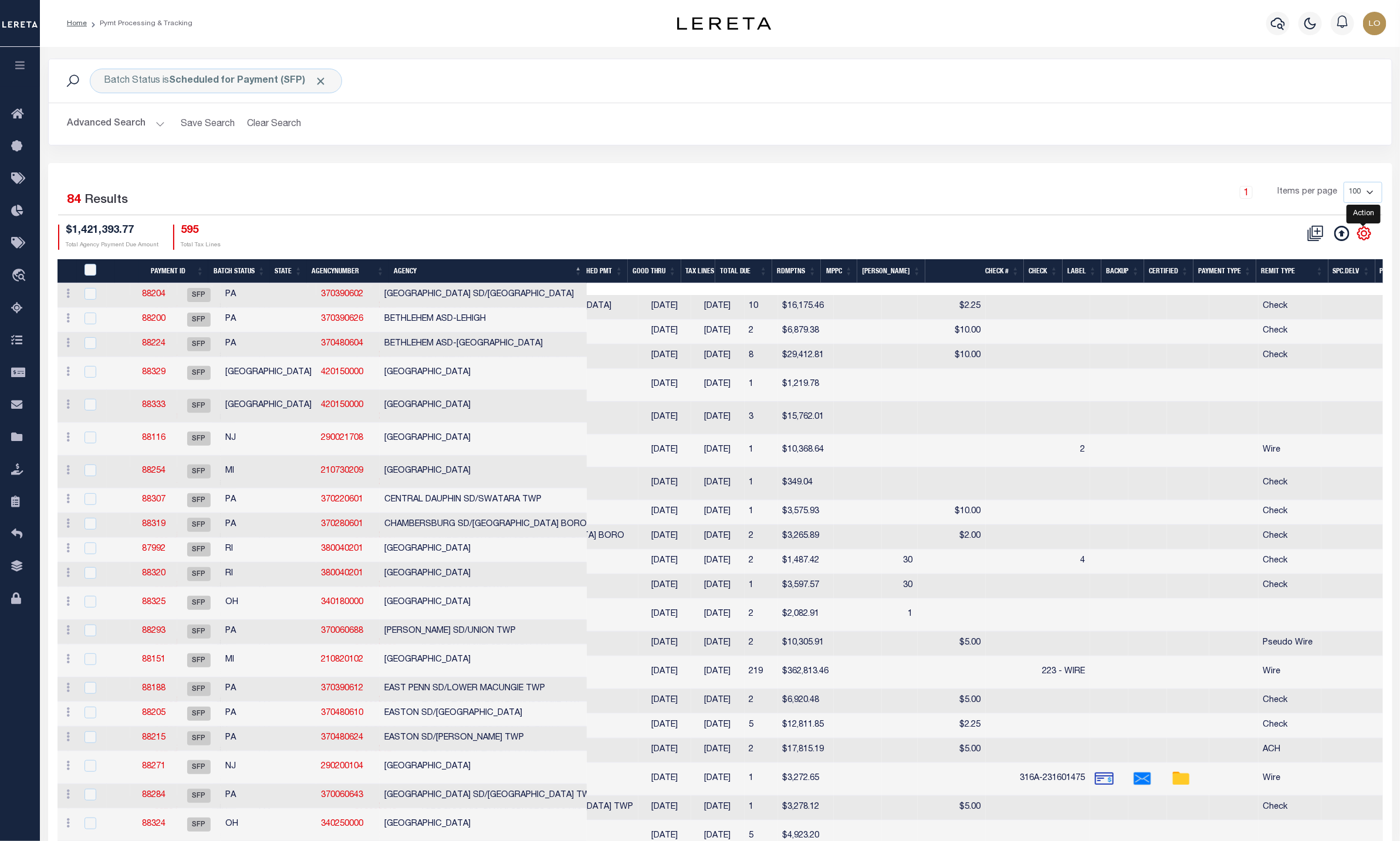
click at [579, 236] on icon "" at bounding box center [1364, 233] width 13 height 13
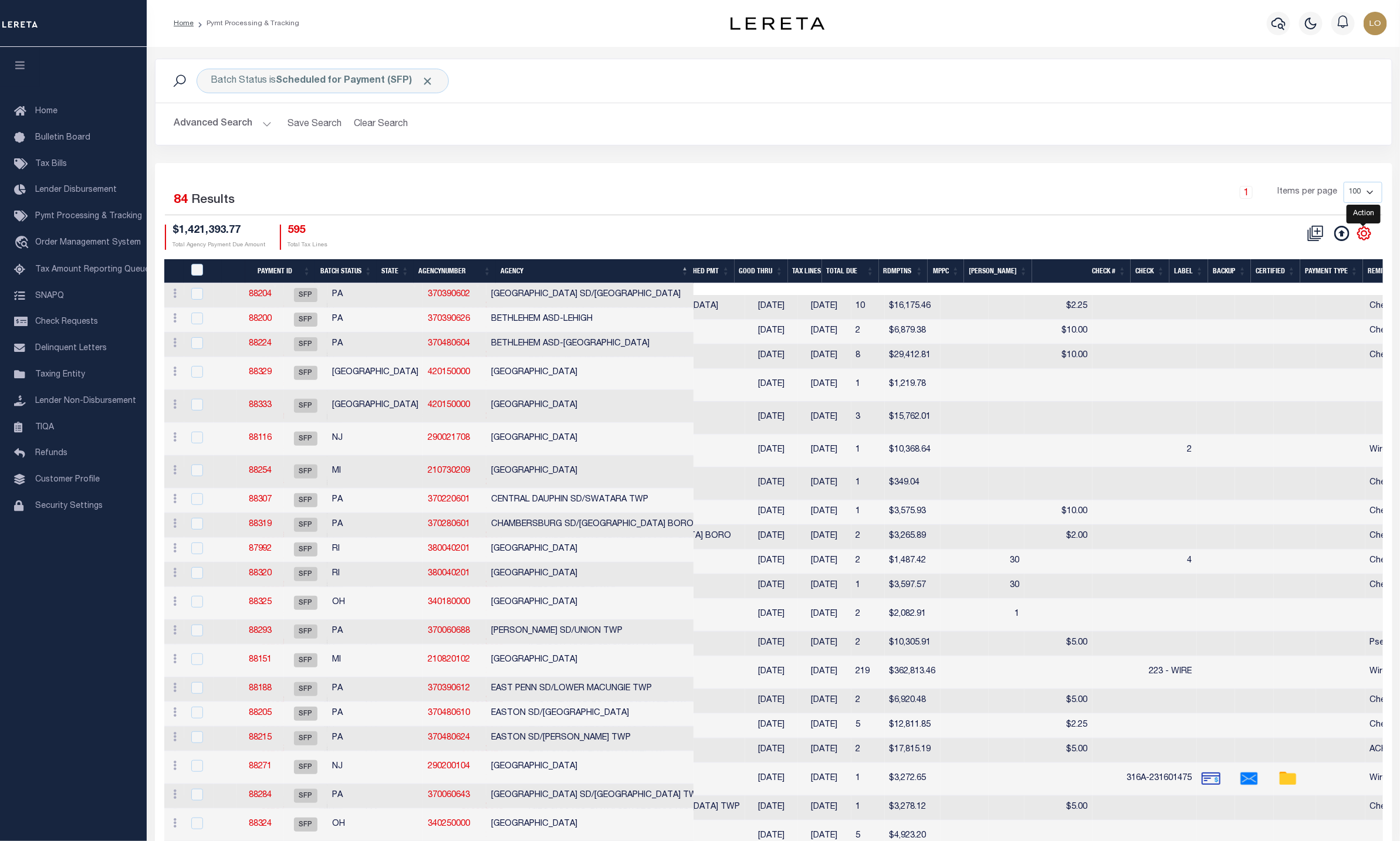
click at [1362, 236] on icon at bounding box center [1364, 233] width 5 height 5
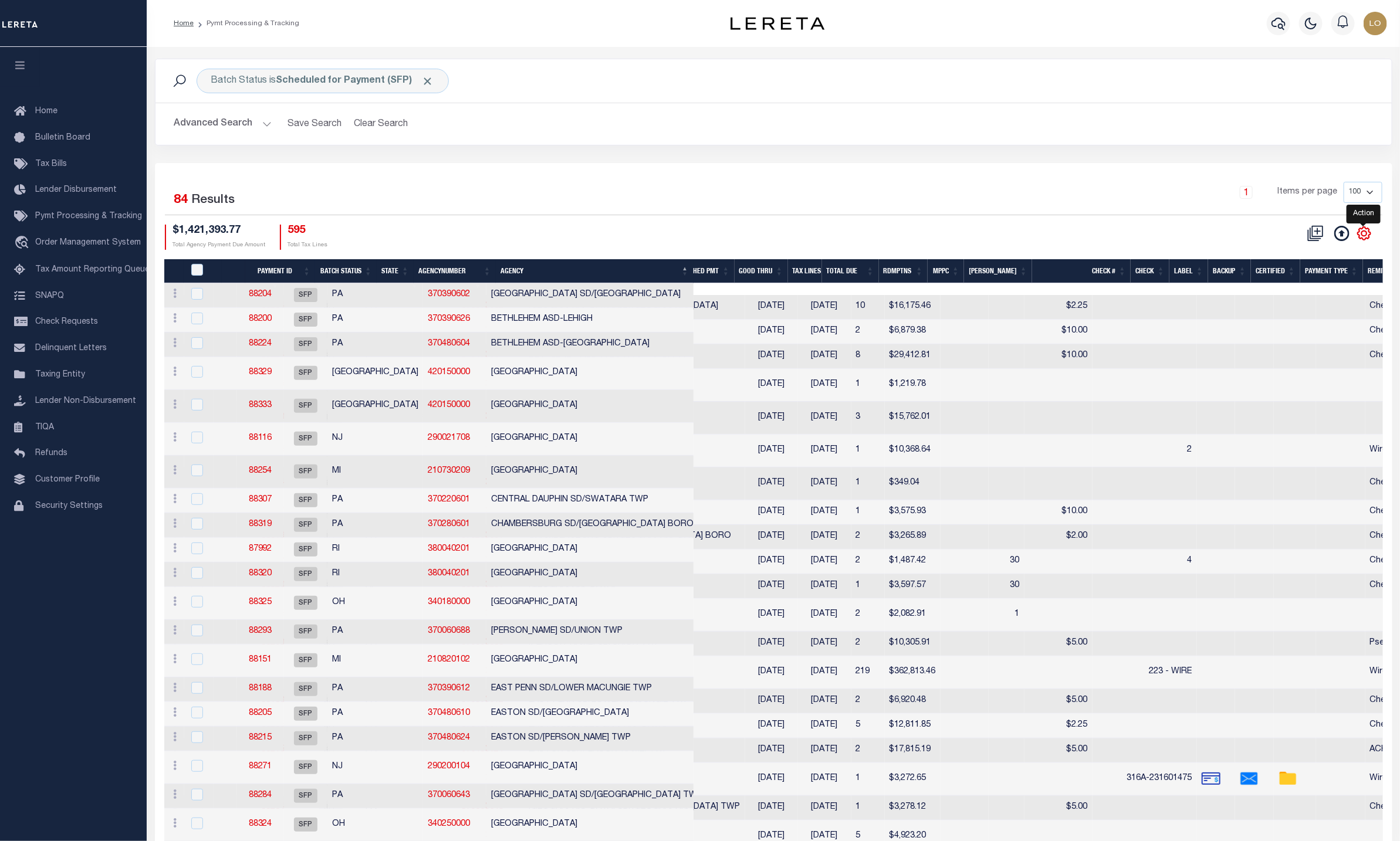
click at [1362, 236] on icon at bounding box center [1364, 233] width 5 height 5
click at [1363, 236] on icon at bounding box center [1364, 233] width 5 height 5
click at [1363, 235] on icon at bounding box center [1364, 233] width 16 height 16
click at [1363, 235] on icon "" at bounding box center [1364, 233] width 16 height 16
click at [1363, 233] on icon at bounding box center [1364, 233] width 16 height 16
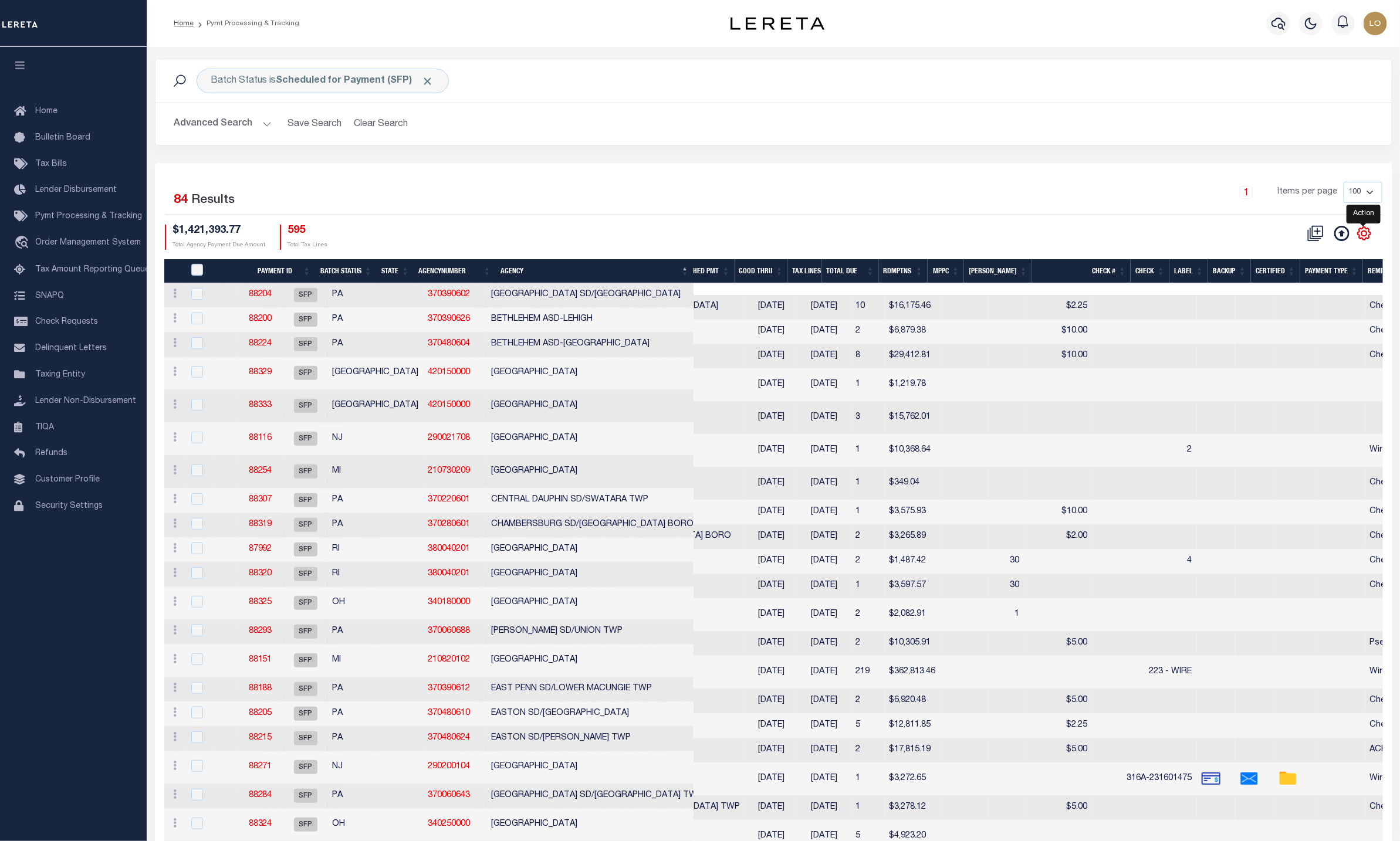
click at [1363, 233] on icon at bounding box center [1364, 233] width 16 height 16
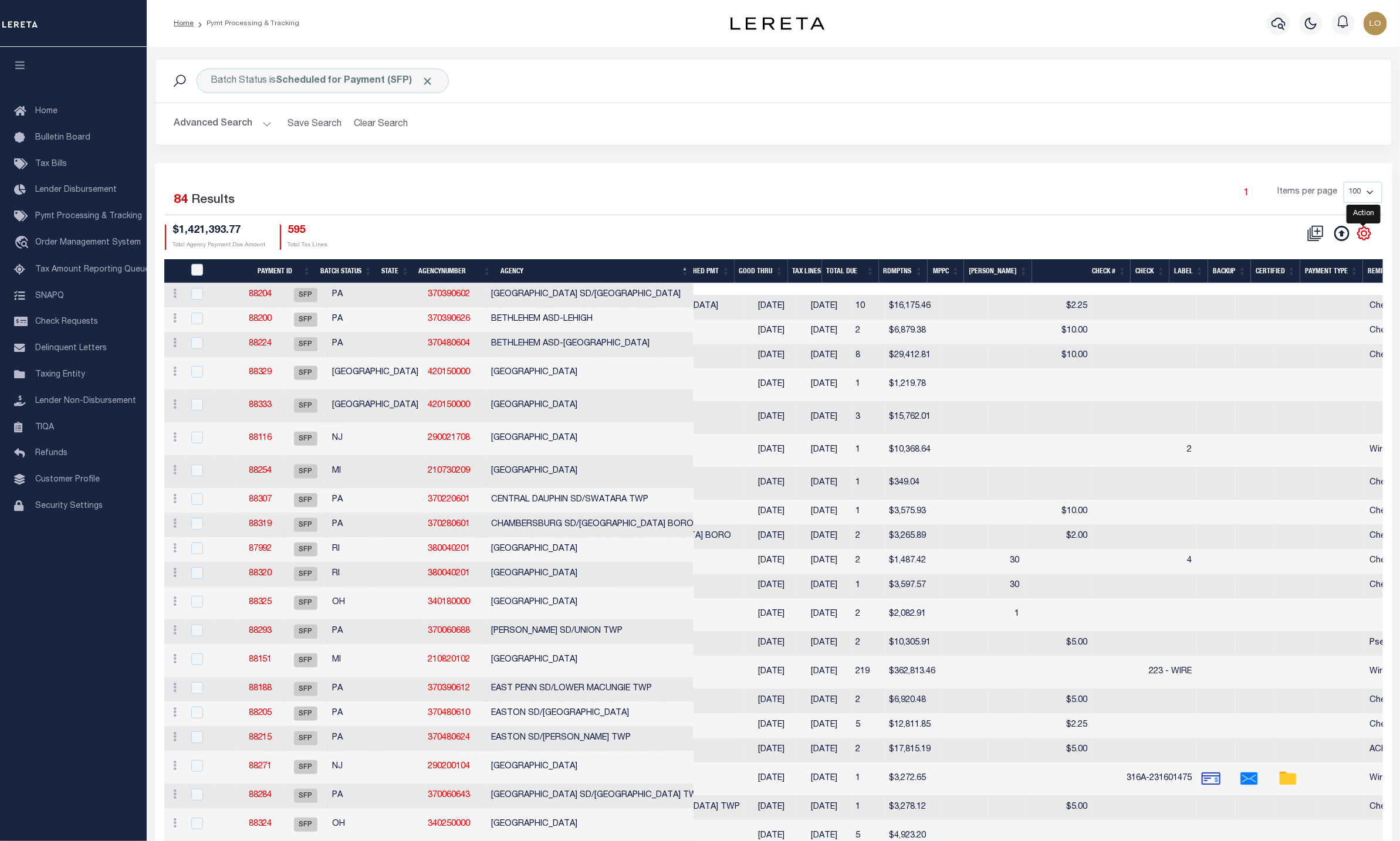
click at [1363, 233] on icon at bounding box center [1364, 233] width 16 height 16
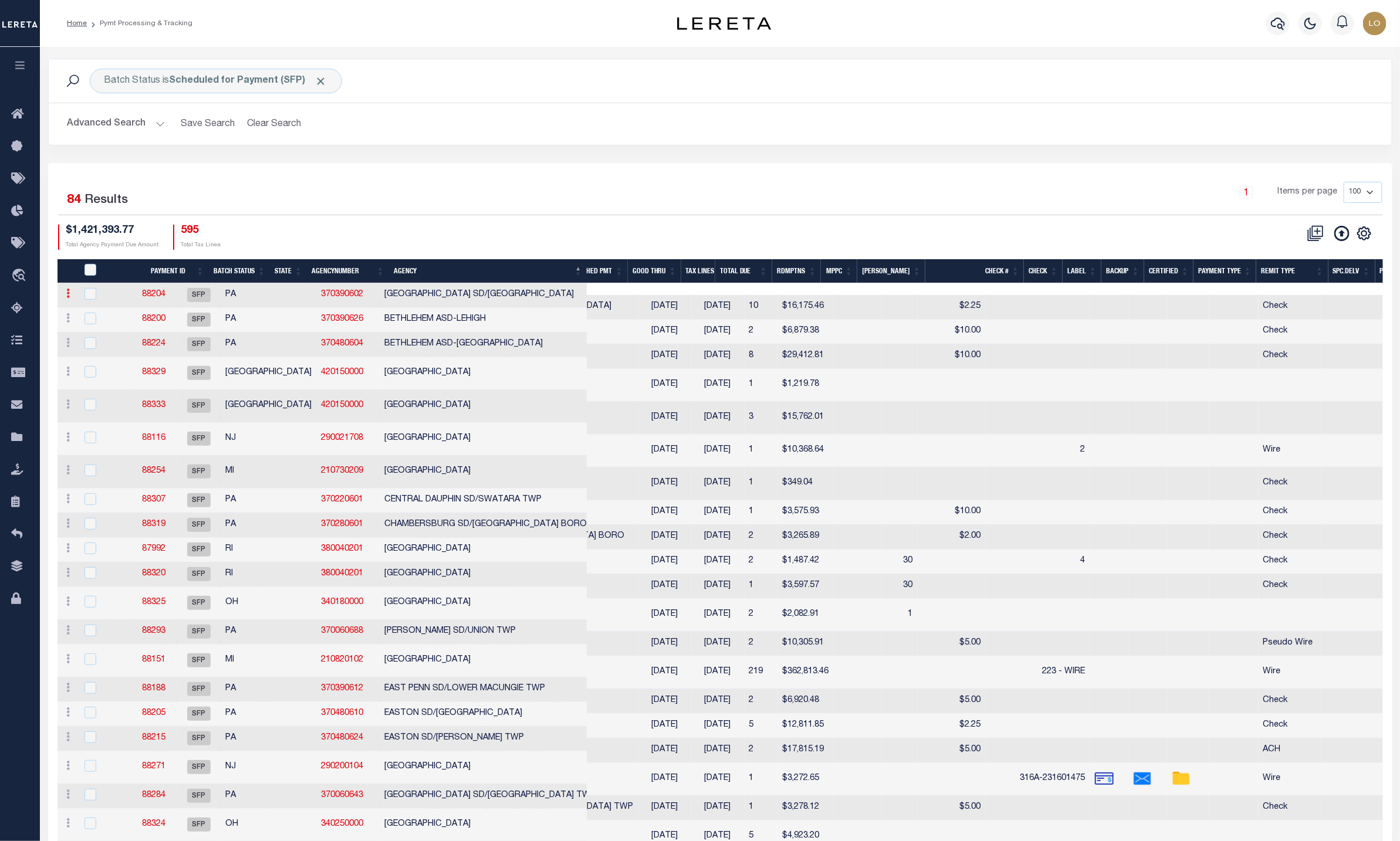
click at [67, 296] on icon at bounding box center [68, 293] width 3 height 9
click at [1366, 236] on icon at bounding box center [1364, 233] width 5 height 5
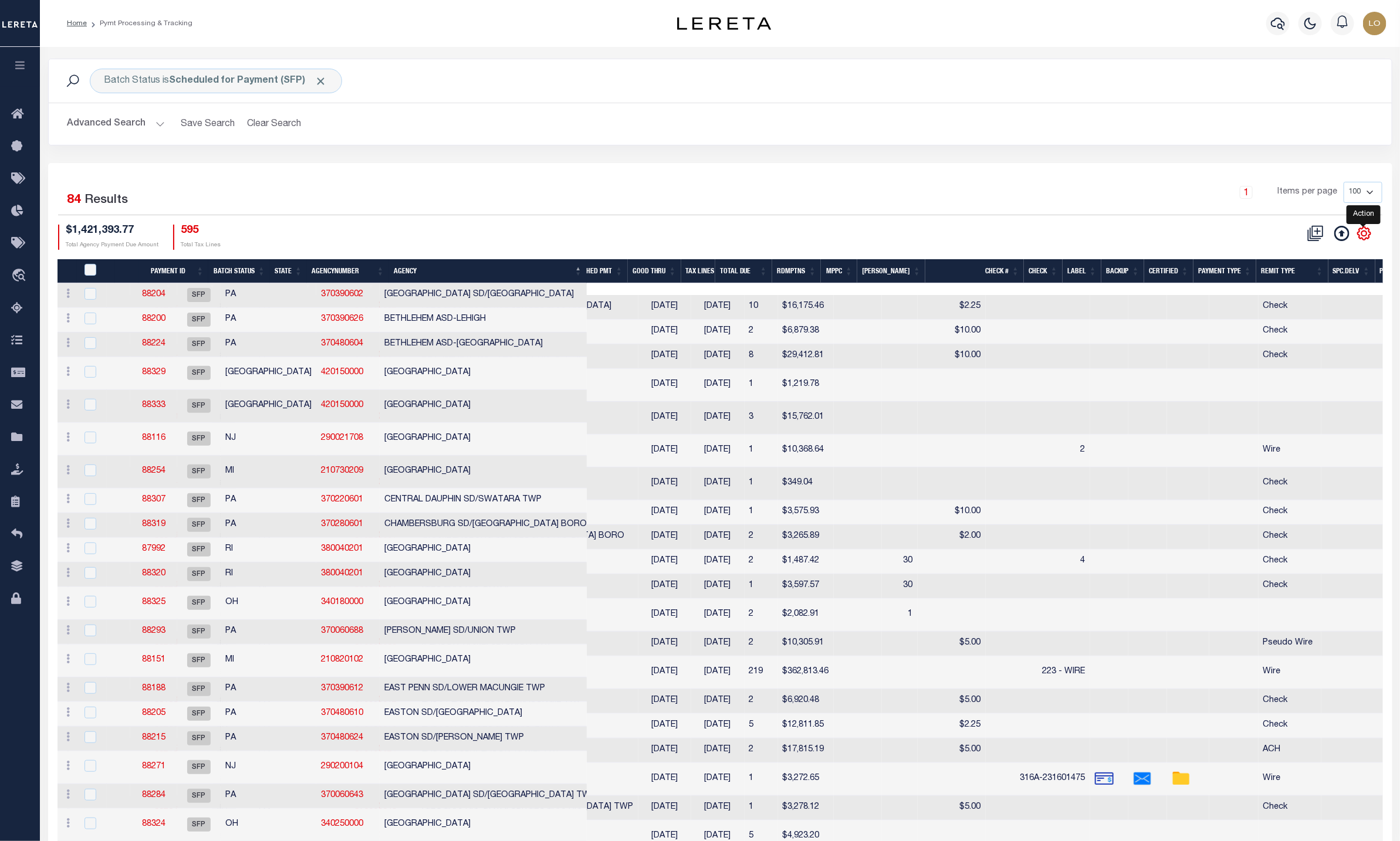
click at [1366, 236] on icon at bounding box center [1364, 233] width 5 height 5
click at [646, 94] on div "Batch Status is Scheduled for Payment (SFP) Search" at bounding box center [720, 81] width 1343 height 43
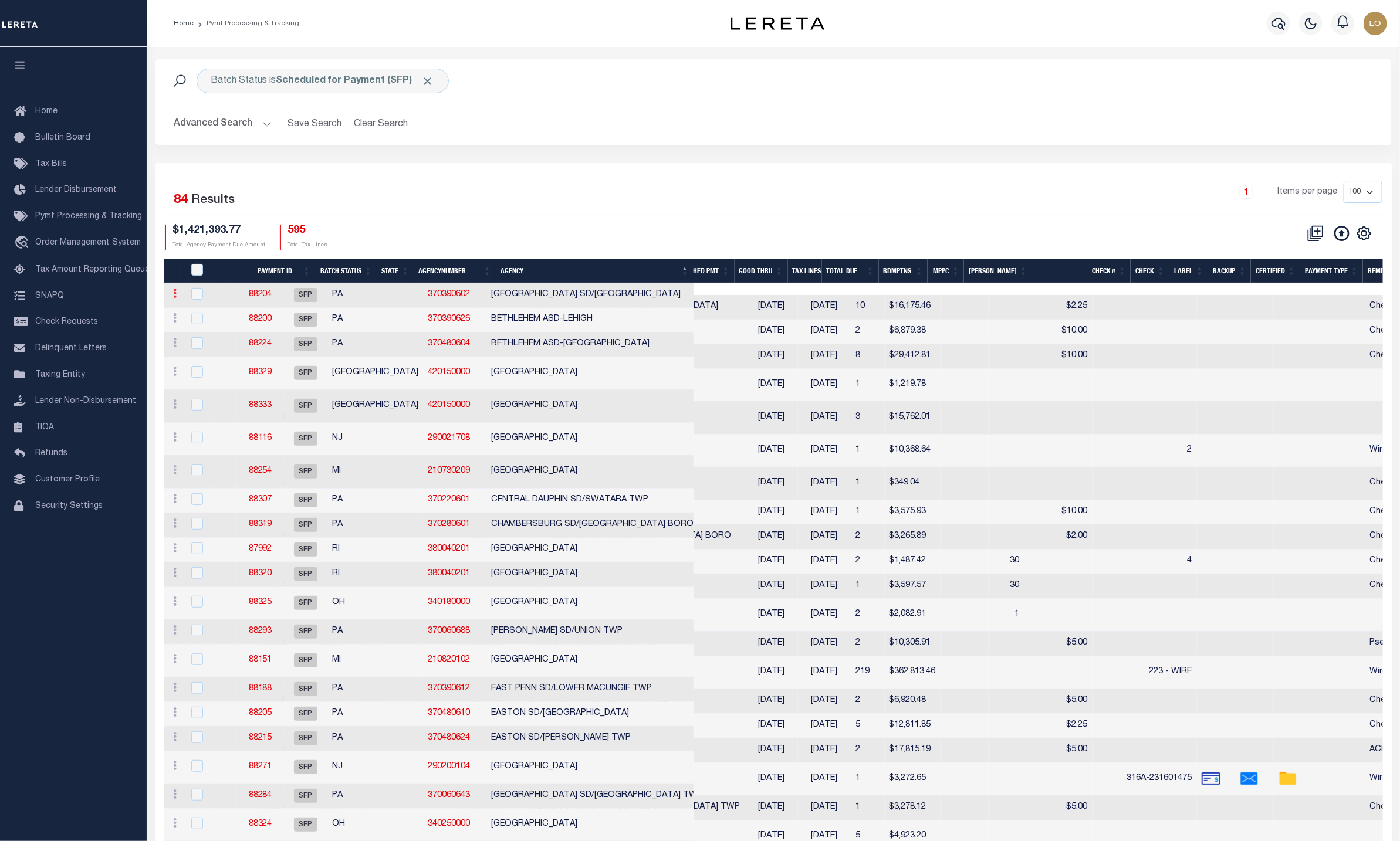
click at [176, 295] on icon at bounding box center [175, 293] width 3 height 9
click at [177, 322] on link at bounding box center [175, 320] width 13 height 9
